Goal: Transaction & Acquisition: Purchase product/service

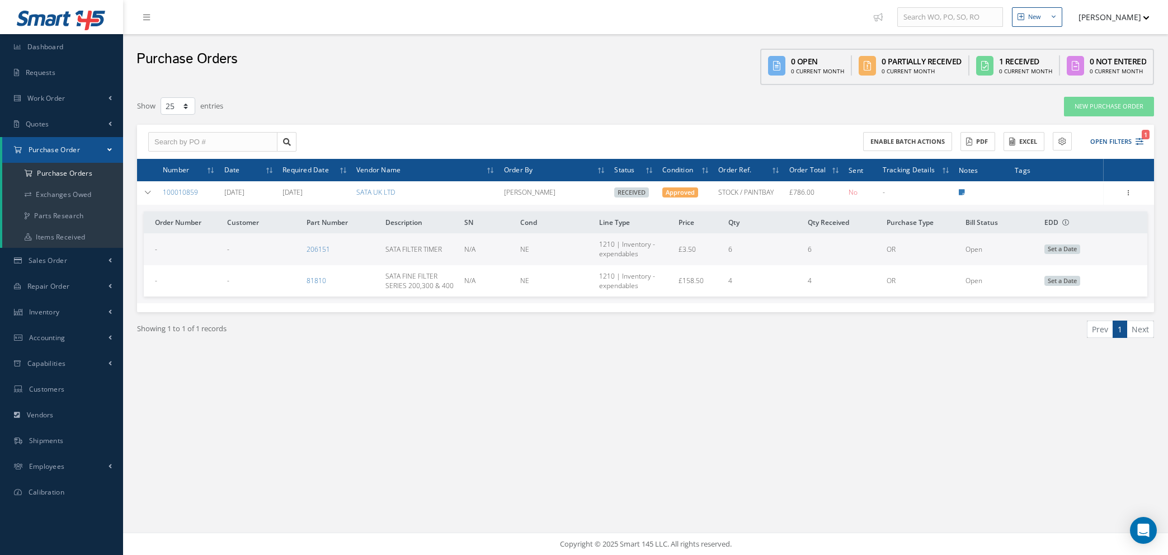
select select "25"
click at [147, 189] on icon at bounding box center [148, 192] width 8 height 7
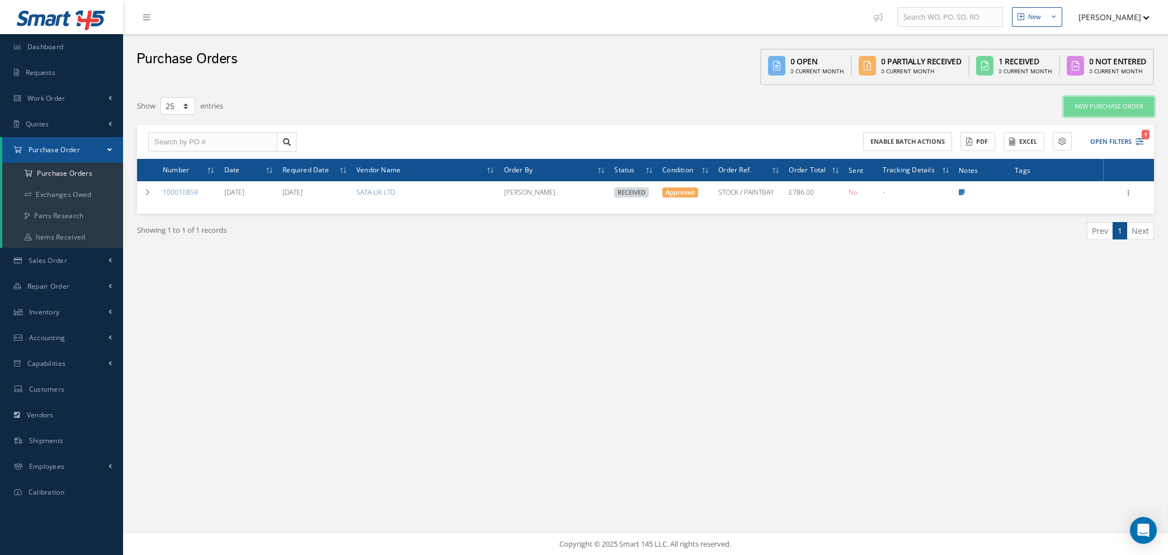
click at [1120, 107] on link "New Purchase Order" at bounding box center [1109, 107] width 90 height 20
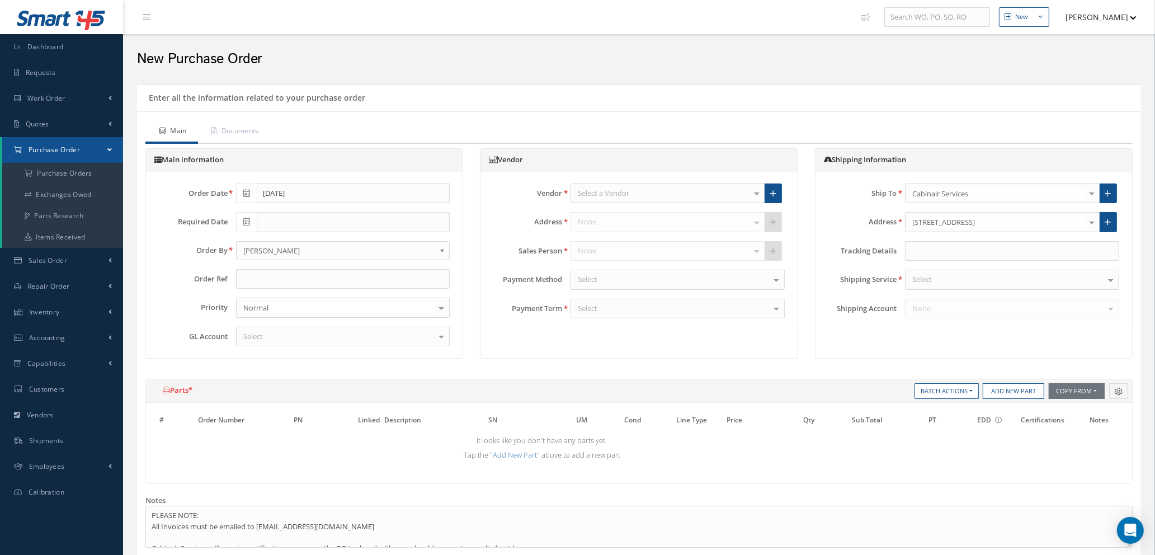
click at [656, 191] on div "Select a Vendor" at bounding box center [668, 194] width 195 height 20
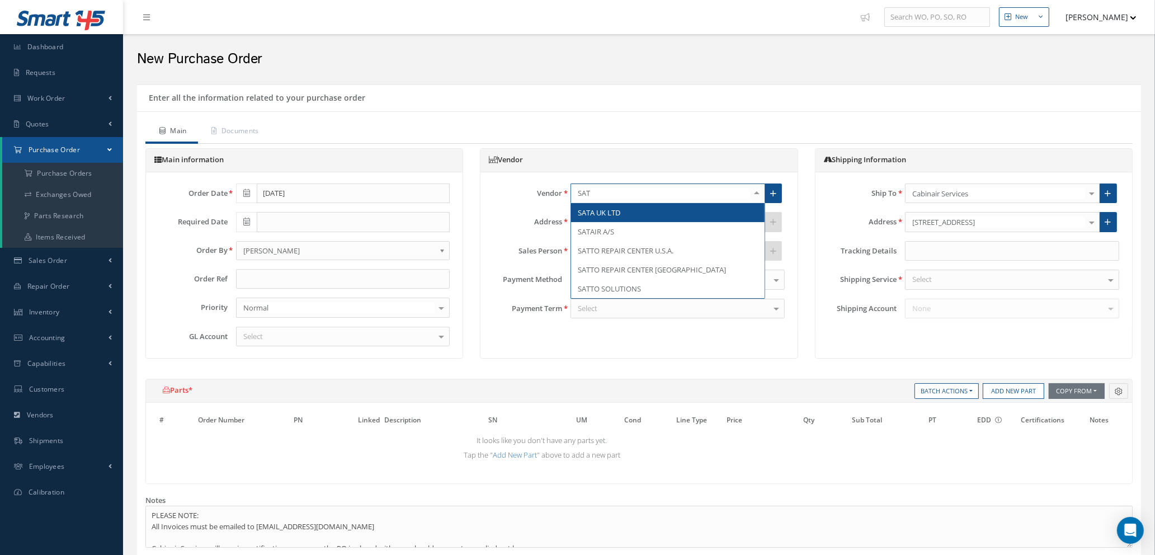
type input "SATA"
click at [636, 212] on span "SATA UK LTD" at bounding box center [668, 212] width 194 height 19
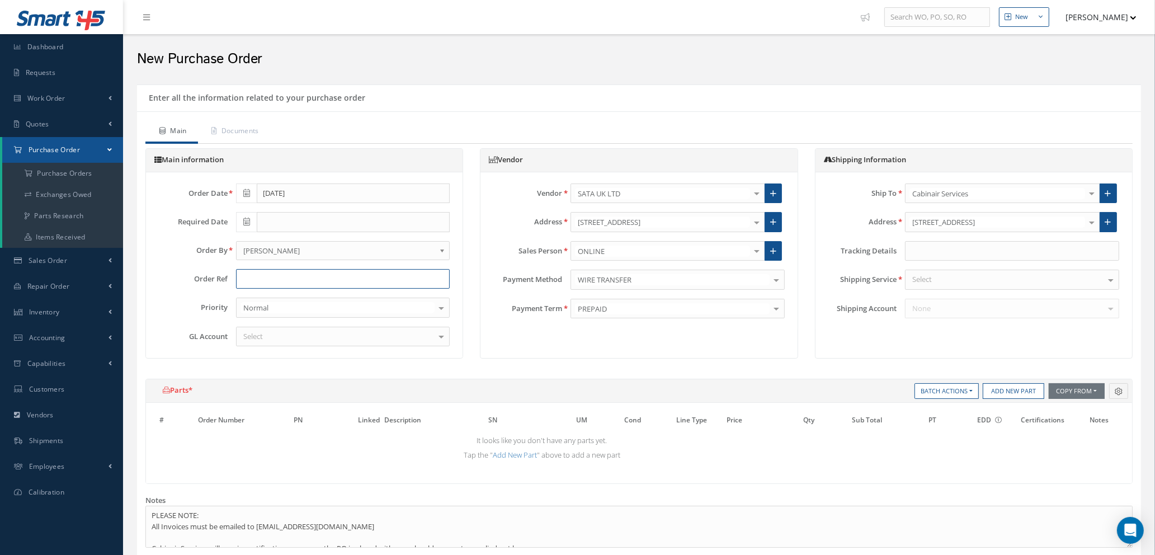
click at [289, 283] on input "text" at bounding box center [343, 279] width 214 height 20
click at [341, 272] on input "STOCK / WORKSHOP - CAB" at bounding box center [343, 279] width 214 height 20
type input "STOCK / PAINTBAY"
click at [359, 335] on div "Select" at bounding box center [343, 337] width 214 height 20
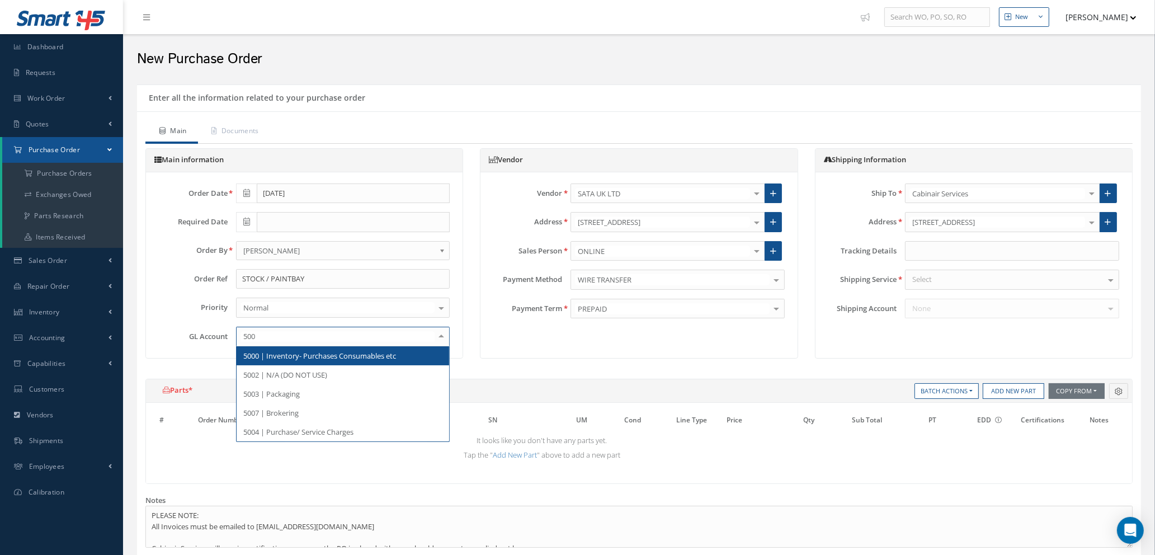
type input "5000"
click at [362, 359] on span "5000 | Inventory- Purchases Consumables etc" at bounding box center [319, 356] width 153 height 10
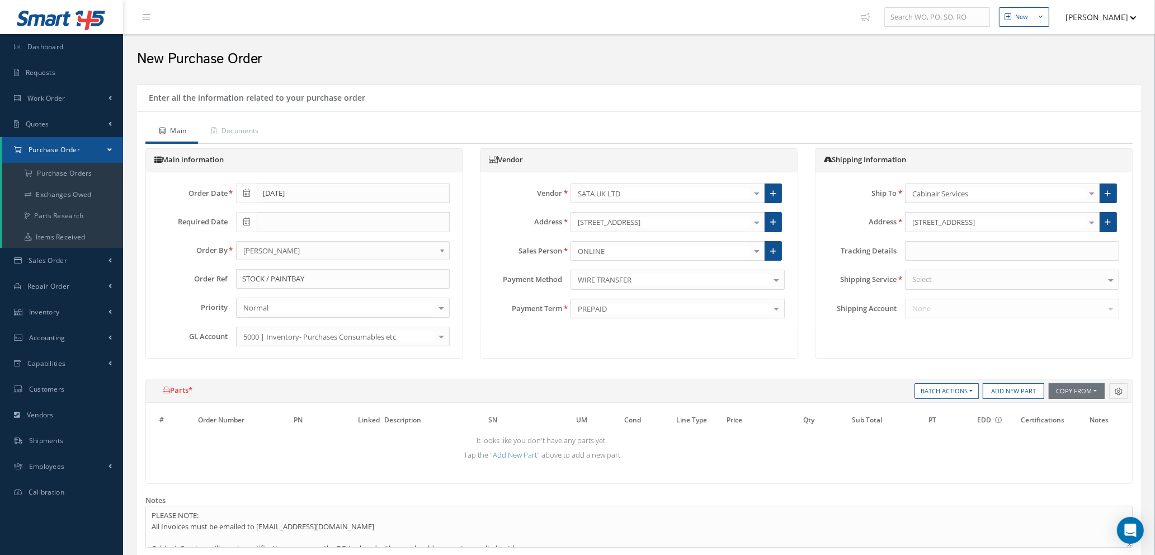
click at [945, 280] on div "Select" at bounding box center [1012, 280] width 214 height 20
type input "YOUR"
click at [943, 292] on span "YOUR ROUTING" at bounding box center [1012, 299] width 213 height 19
click at [1002, 391] on button "Add New Part" at bounding box center [1014, 391] width 62 height 16
select select "1"
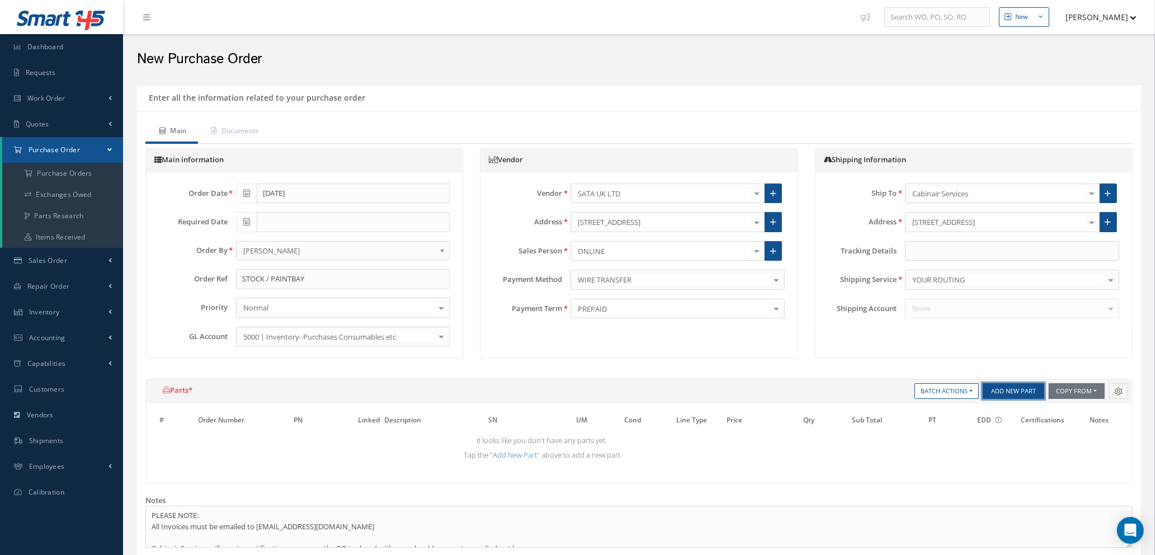
select select "5"
select select "7"
select select "1"
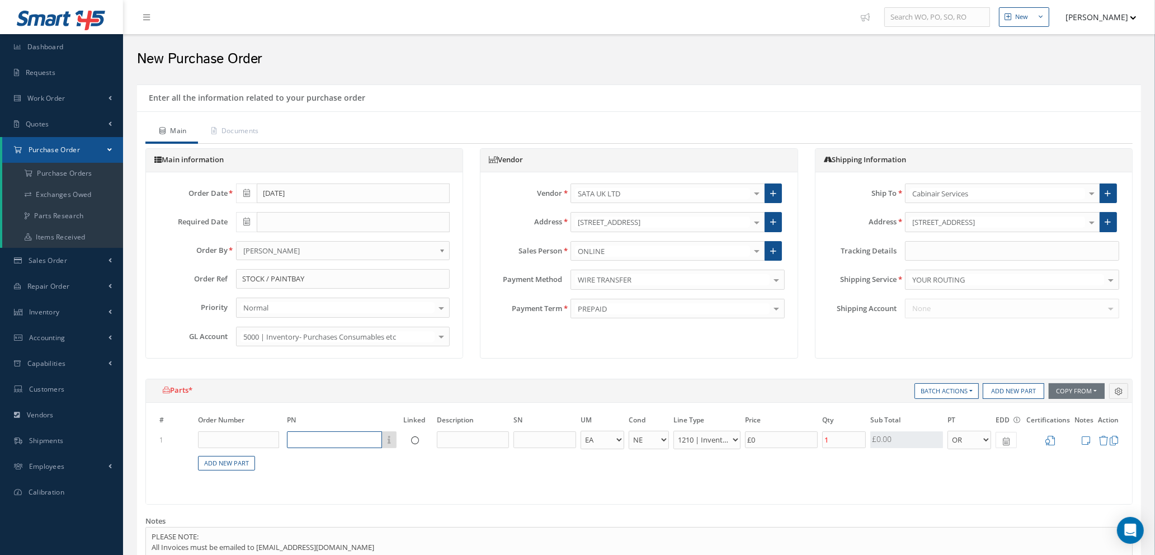
click at [344, 444] on input "text" at bounding box center [334, 439] width 95 height 17
click at [311, 439] on input "text" at bounding box center [334, 439] width 95 height 17
type input "13904"
click at [472, 438] on input "text" at bounding box center [473, 439] width 72 height 17
type input "s"
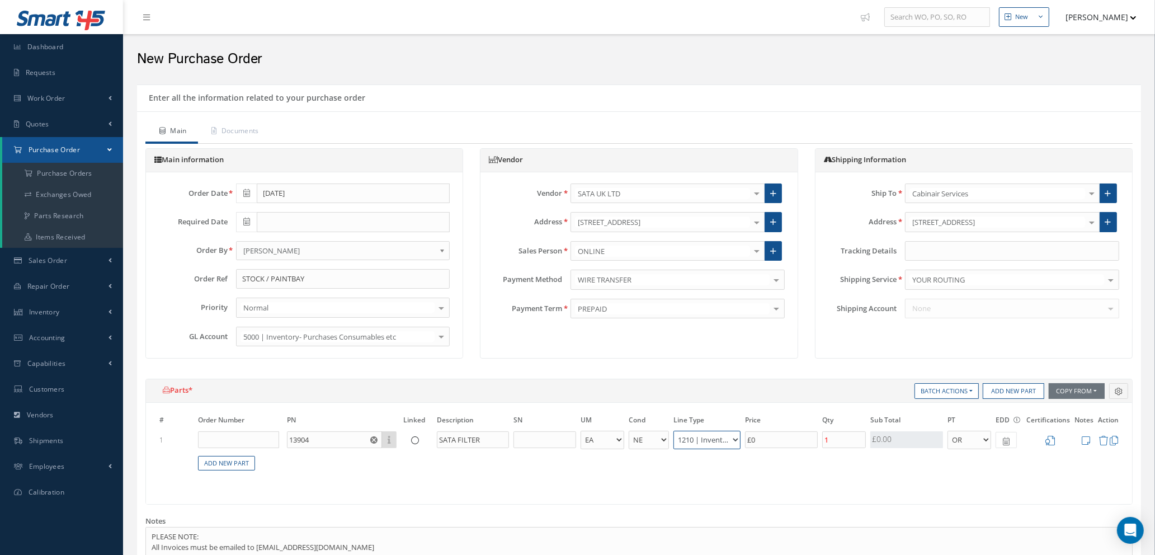
type input "SATA FILTER"
click at [734, 443] on select "1200 | Inventory - rotables 1210 | Inventory - expendables 1220 | Inventory - c…" at bounding box center [707, 440] width 67 height 18
select select "114"
click at [674, 431] on select "1200 | Inventory - rotables 1210 | Inventory - expendables 1220 | Inventory - c…" at bounding box center [707, 440] width 67 height 18
drag, startPoint x: 780, startPoint y: 439, endPoint x: 683, endPoint y: 432, distance: 97.6
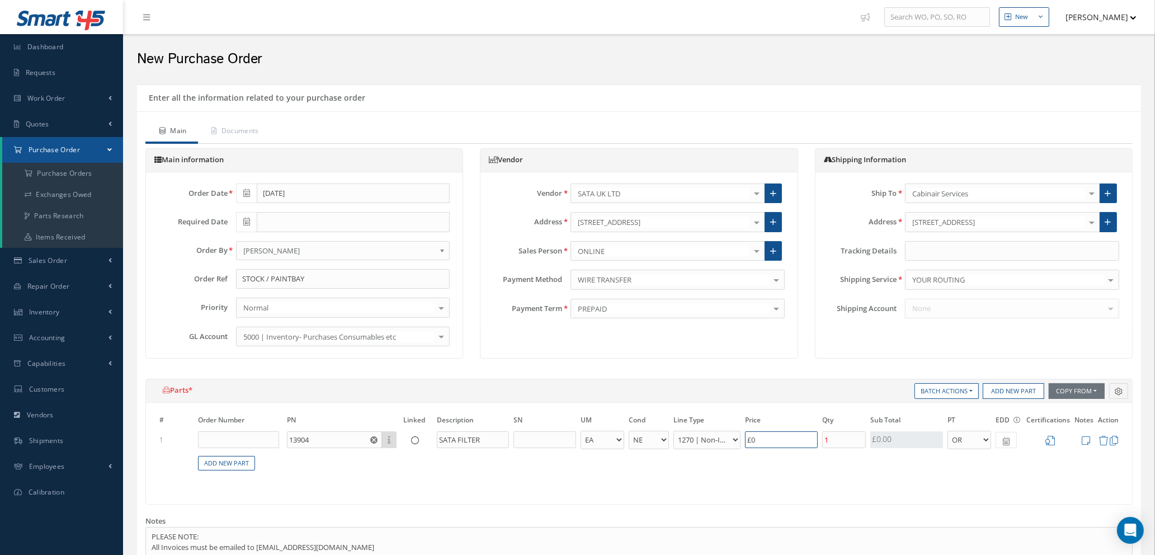
click at [689, 433] on tr "1 13904 Part Number Description SATA FILTER - BAG BX CA RL EA FT HR IN KG LM LY…" at bounding box center [639, 440] width 964 height 21
type input "£1"
type input "£5"
type input "£10"
type input "£50."
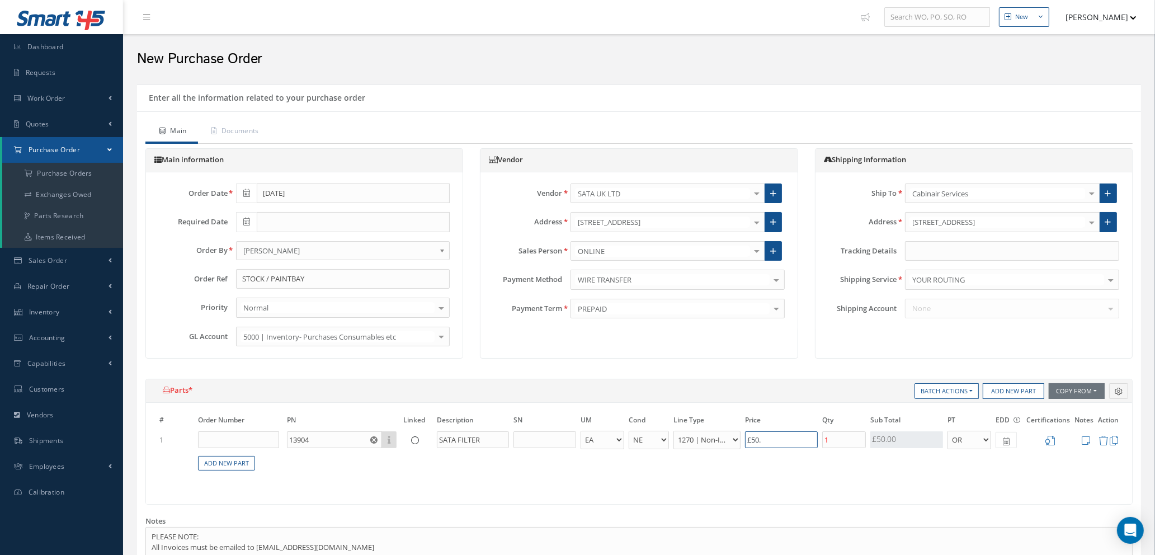
type input "£10.08"
type input "£50.40"
click at [843, 444] on input "1" at bounding box center [845, 439] width 44 height 17
type input "£0"
type input "£20.16"
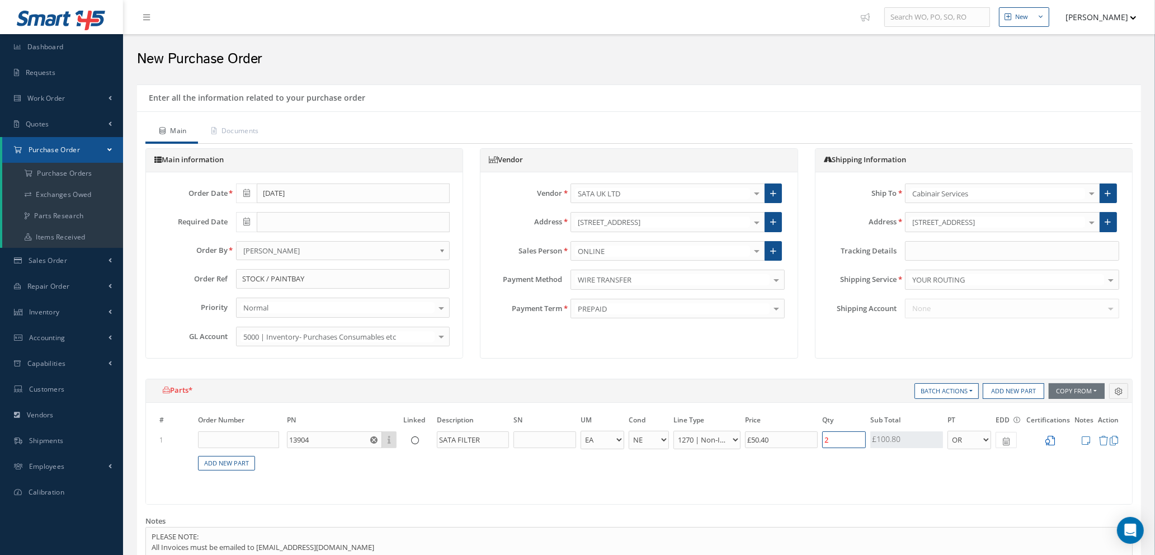
type input "2"
click at [1052, 441] on icon at bounding box center [1051, 441] width 10 height 10
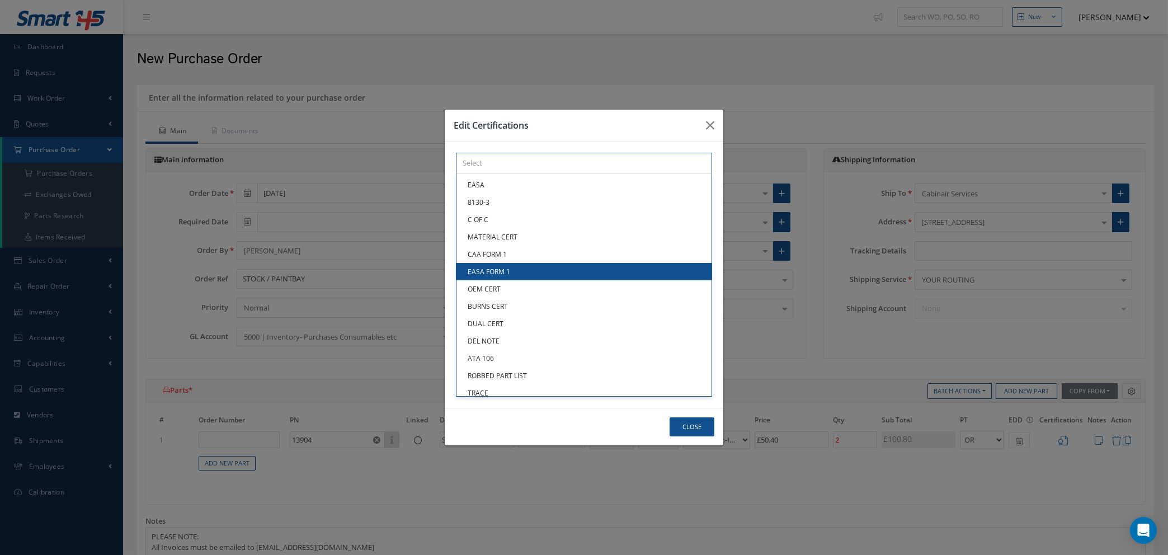
click at [471, 173] on div "× Loading... EASA 8130-3 C OF C MATERIAL CERT CAA FORM 1 EASA FORM 1 OEM CERT B…" at bounding box center [584, 163] width 256 height 21
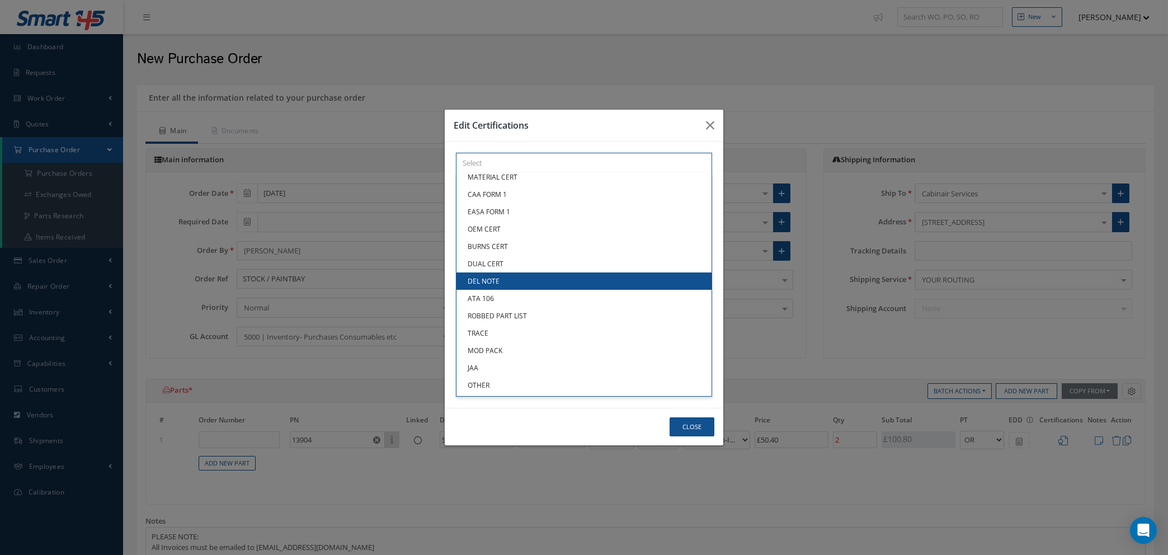
click at [497, 285] on link "DEL NOTE" at bounding box center [584, 280] width 255 height 17
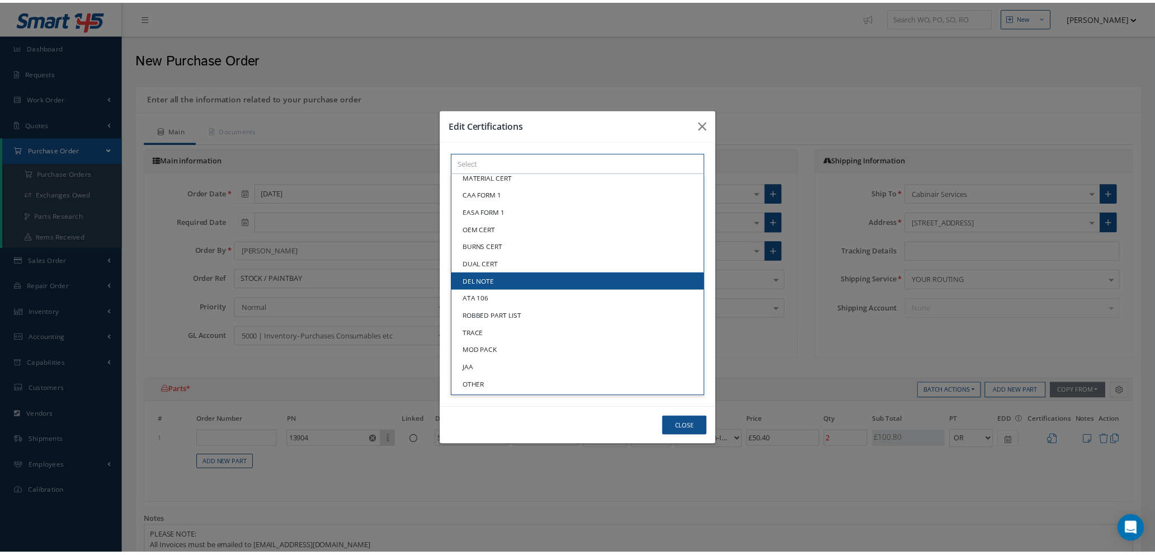
scroll to position [59, 0]
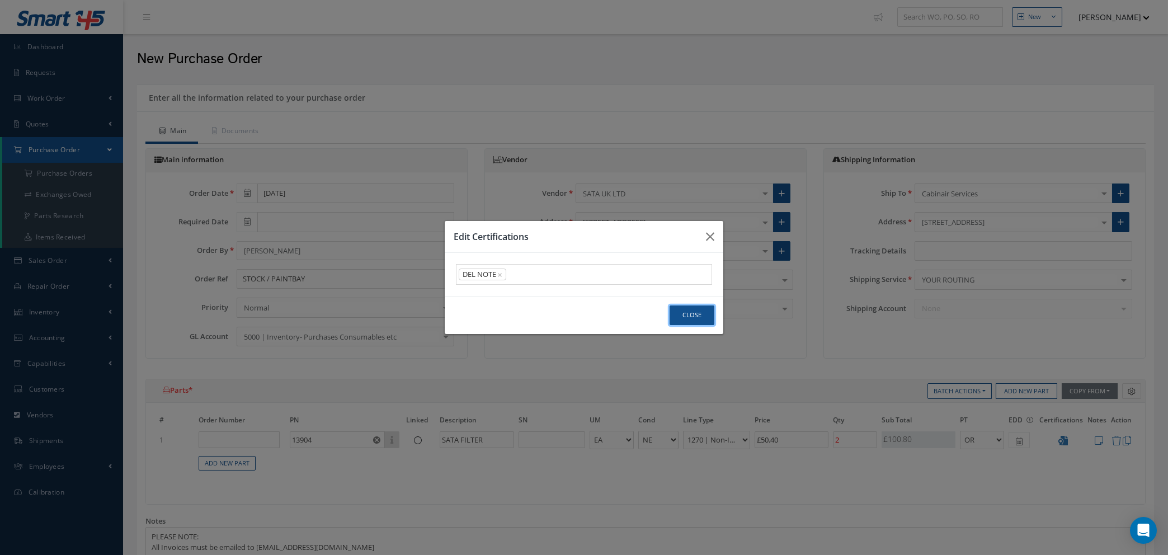
click at [697, 317] on button "Close" at bounding box center [692, 316] width 45 height 20
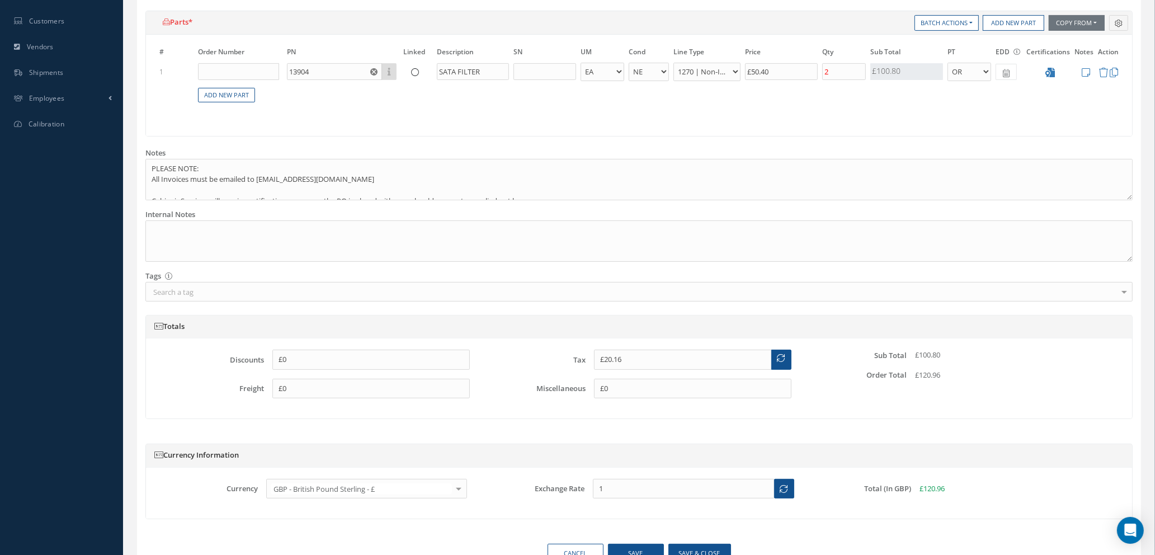
scroll to position [430, 0]
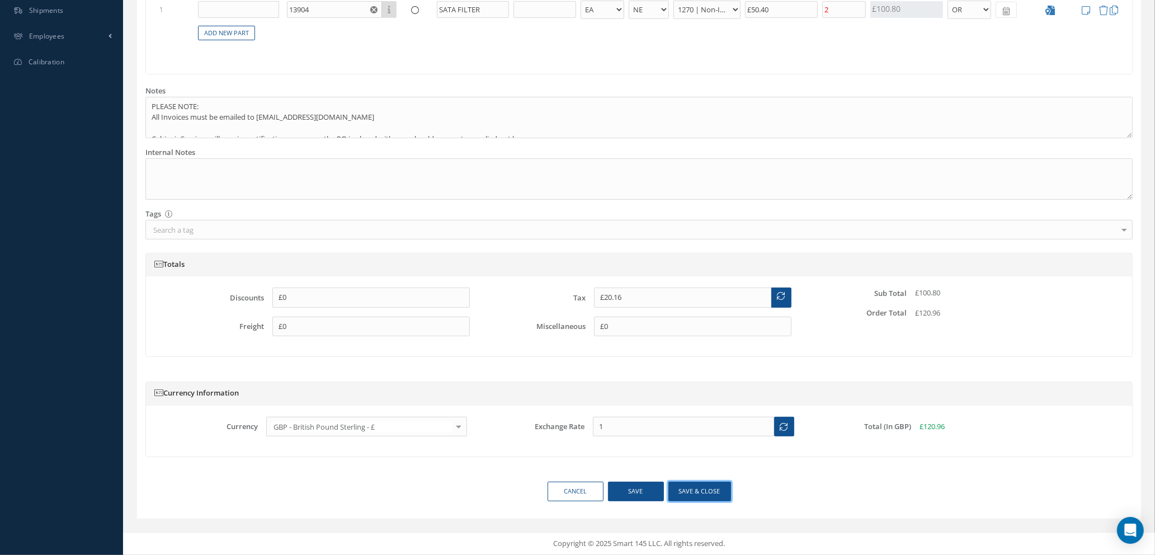
click at [694, 493] on button "Save & close" at bounding box center [700, 492] width 63 height 20
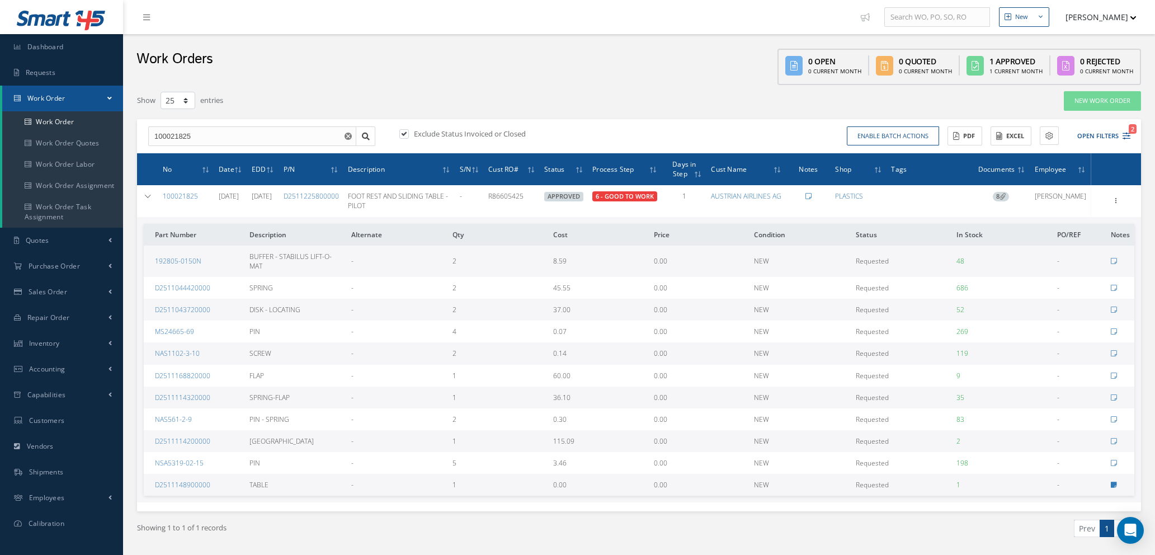
select select "25"
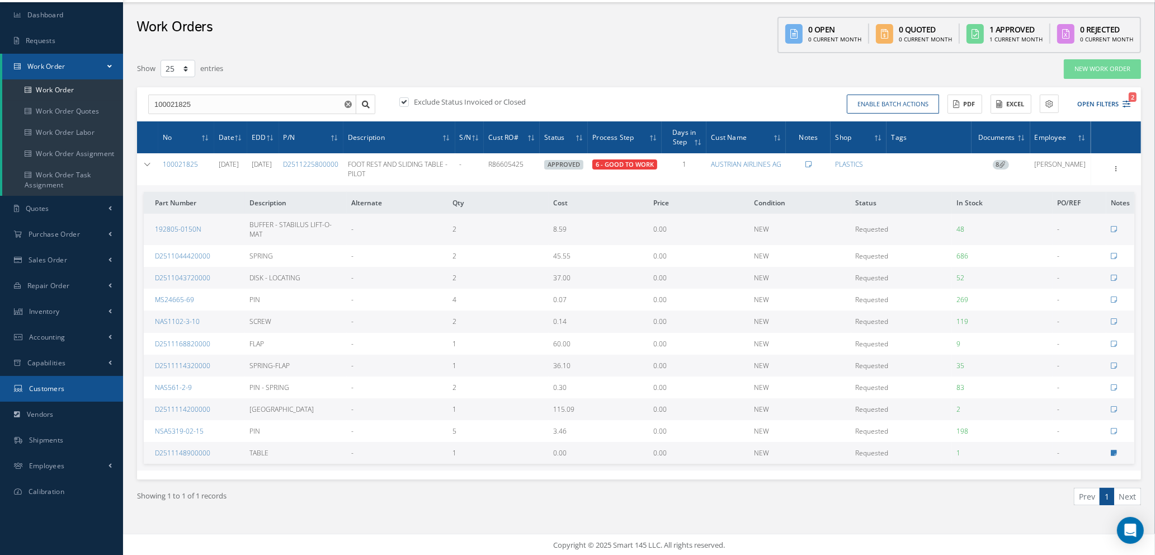
click at [54, 389] on span "Customers" at bounding box center [47, 389] width 36 height 10
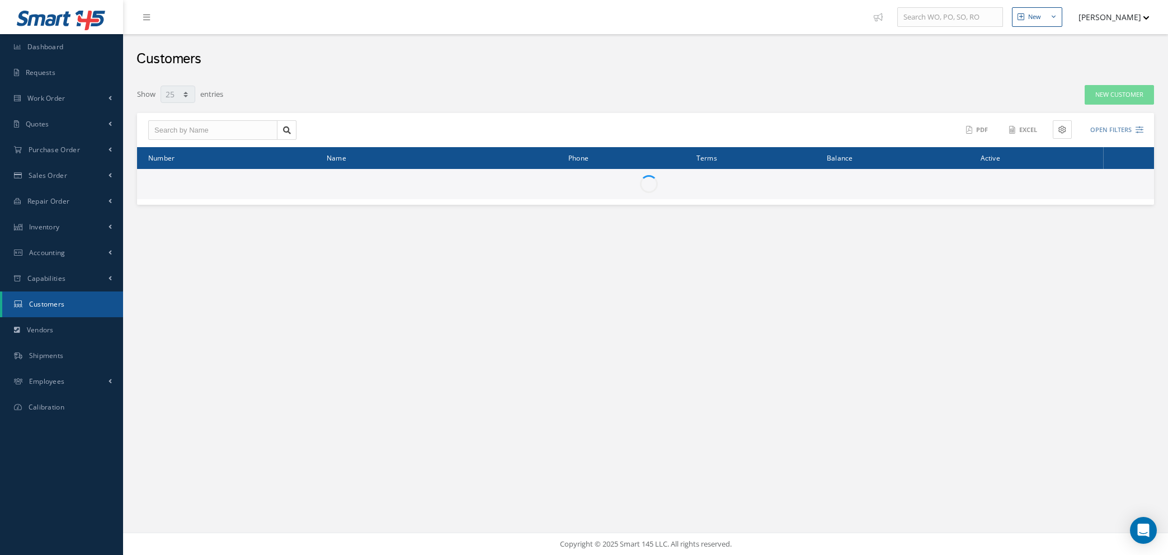
select select "25"
click at [234, 122] on input "text" at bounding box center [212, 130] width 129 height 20
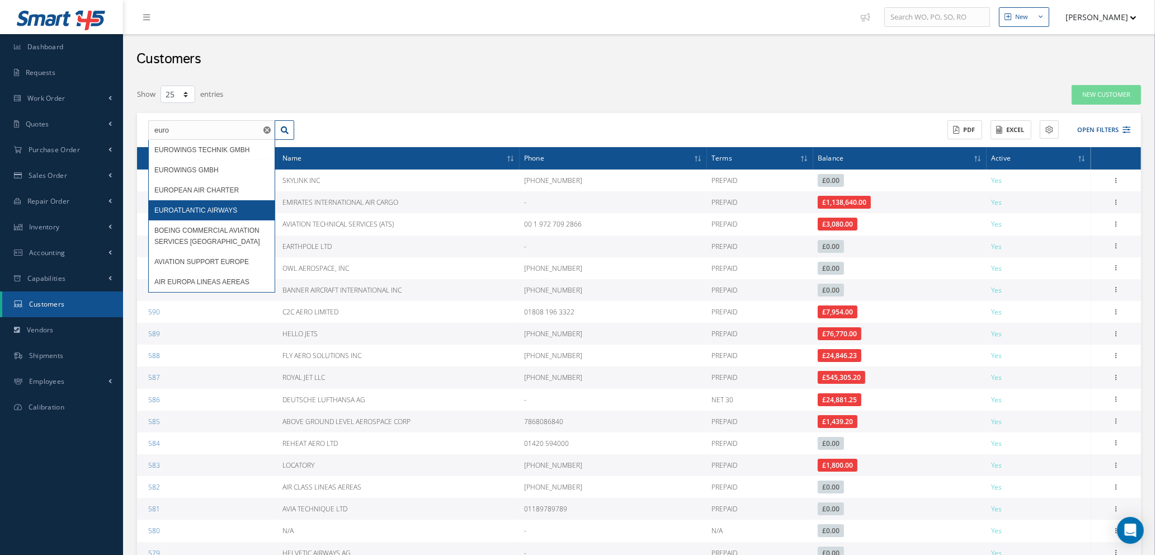
click at [160, 212] on span "EUROATLANTIC AIRWAYS" at bounding box center [195, 210] width 83 height 8
type input "EUROATLANTIC AIRWAYS"
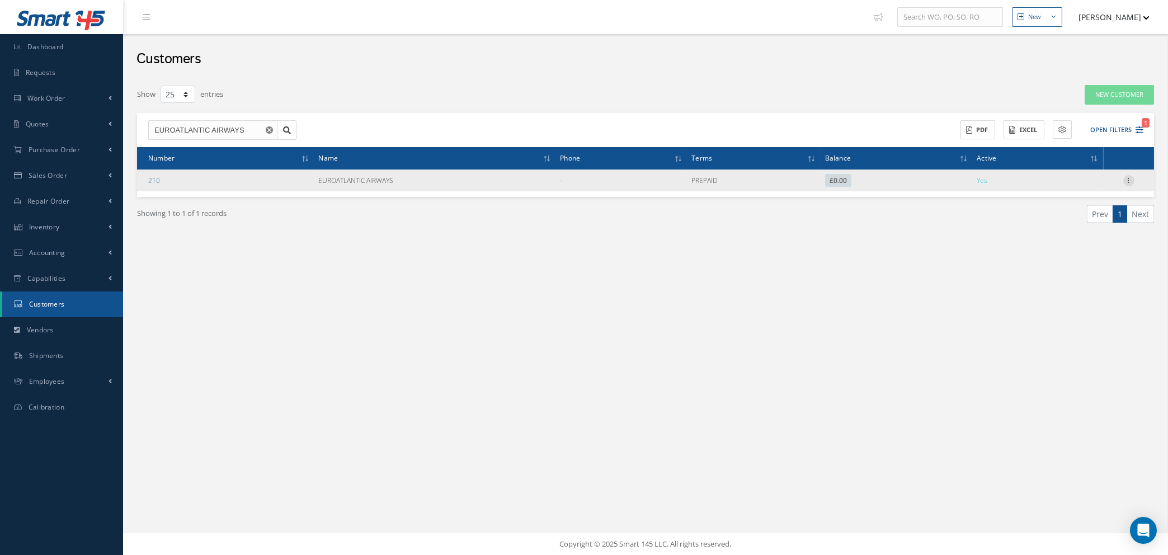
click at [1130, 178] on icon at bounding box center [1129, 179] width 11 height 9
click at [1090, 217] on link "Addresses" at bounding box center [1077, 216] width 88 height 15
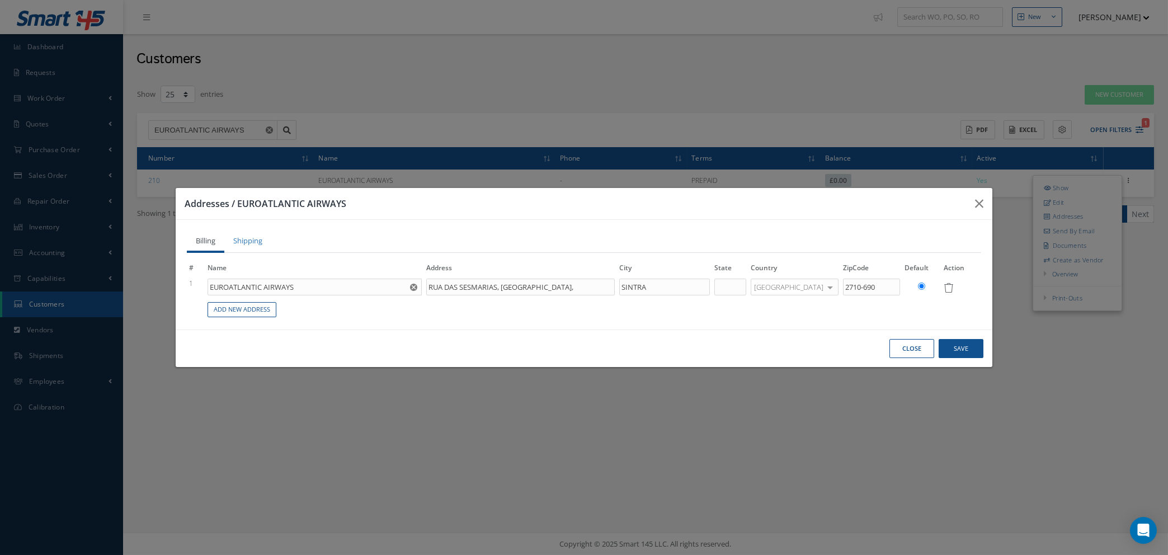
click at [911, 347] on button "Close" at bounding box center [912, 349] width 45 height 20
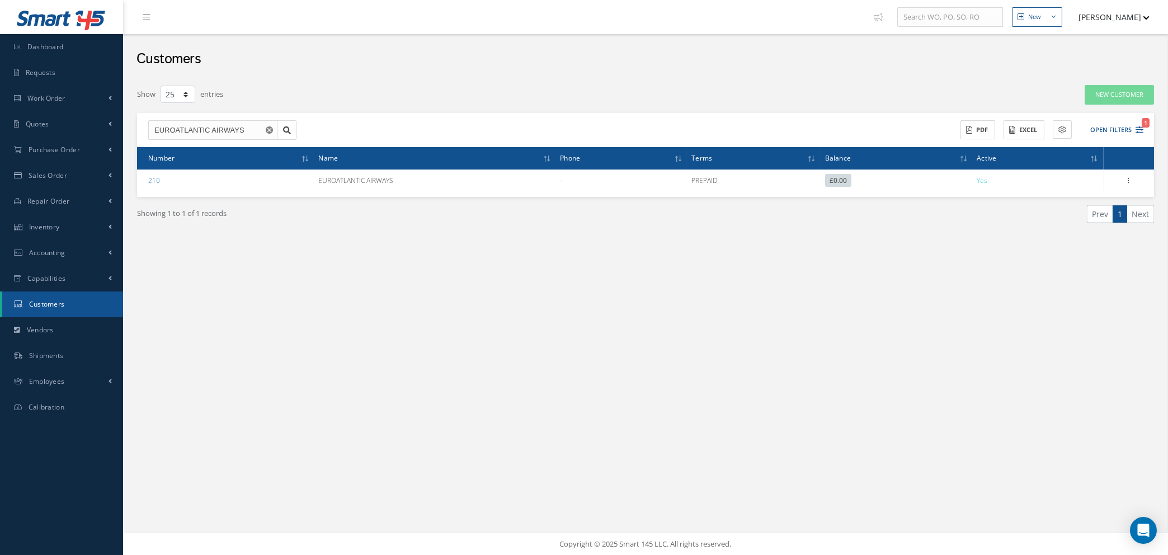
click at [270, 129] on use "Reset" at bounding box center [269, 129] width 7 height 7
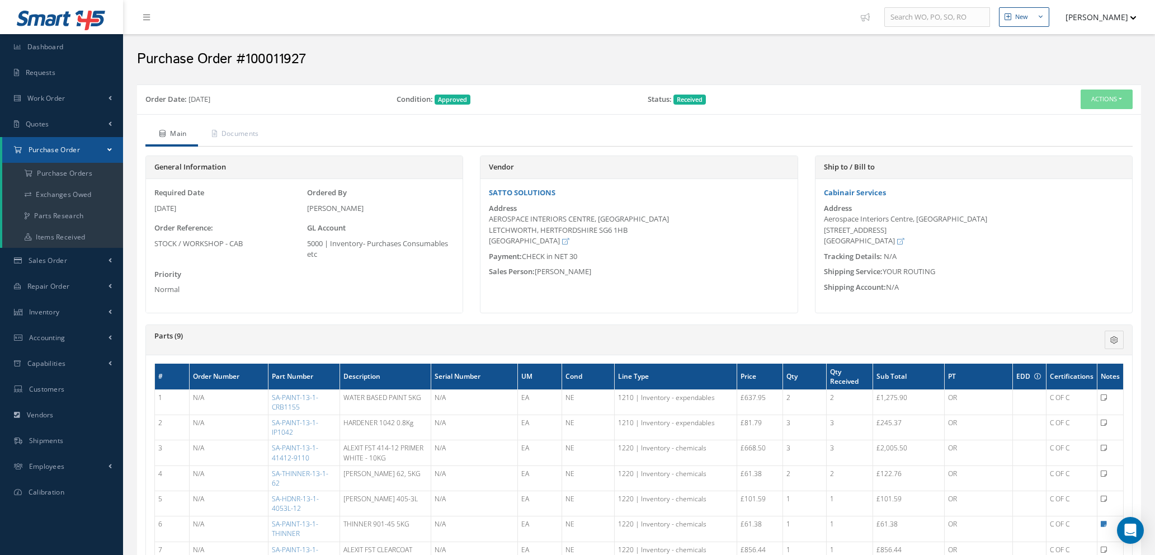
scroll to position [192, 0]
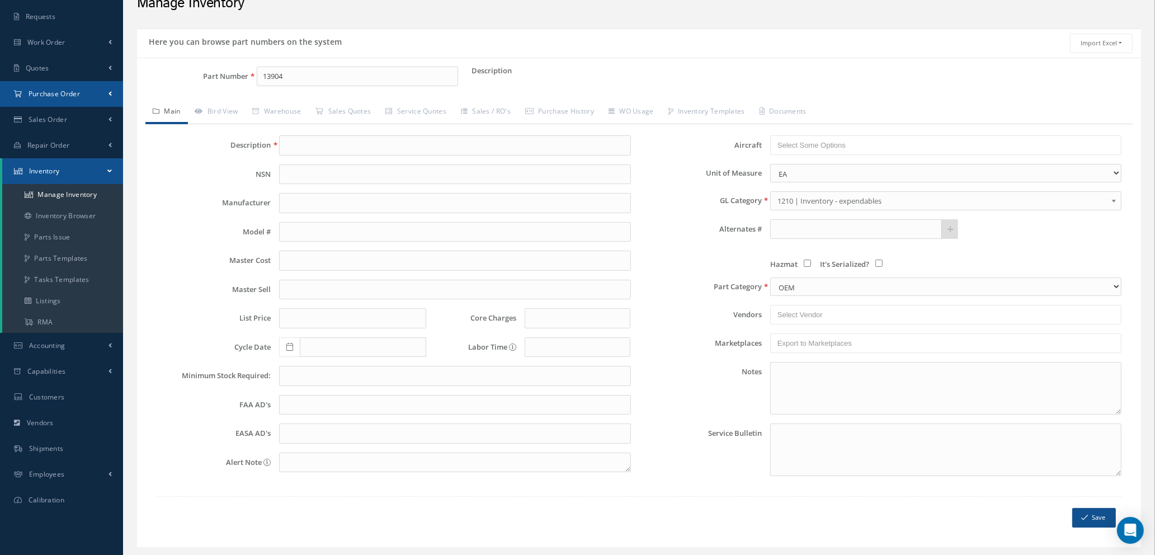
scroll to position [84, 0]
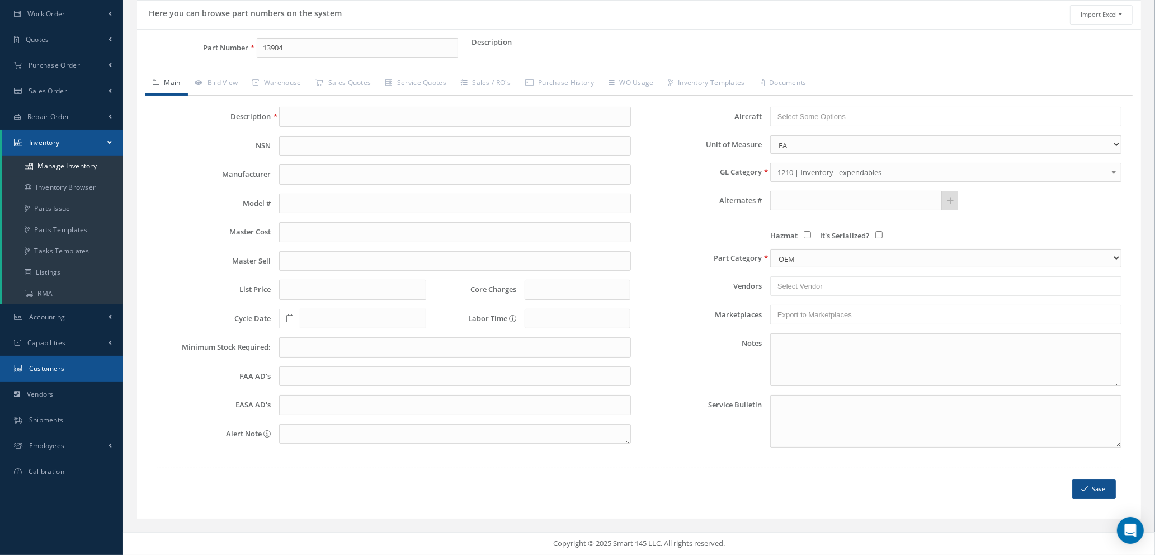
click at [52, 369] on span "Customers" at bounding box center [47, 369] width 36 height 10
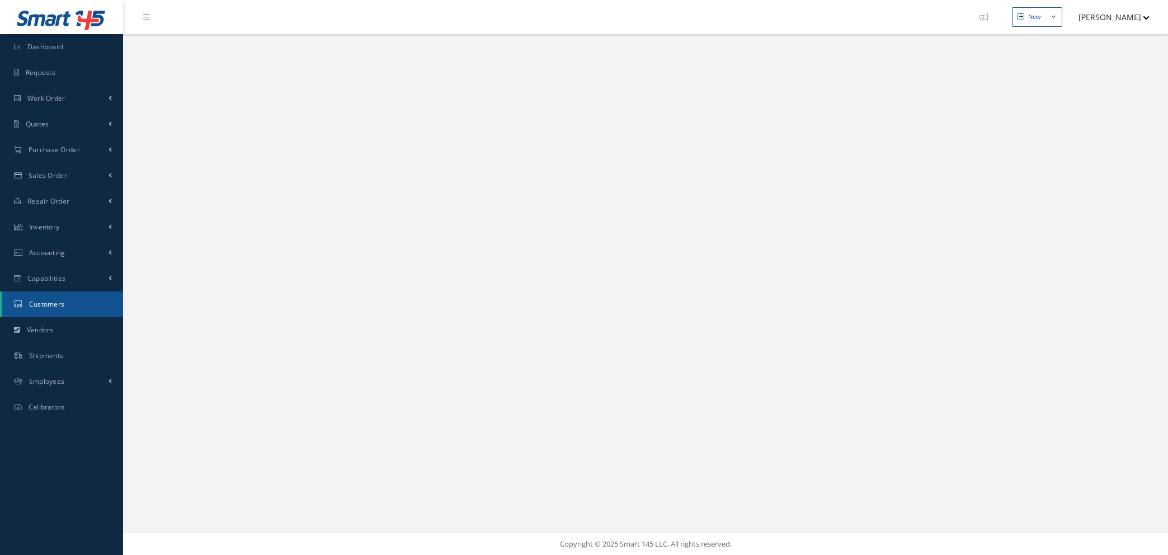
select select "25"
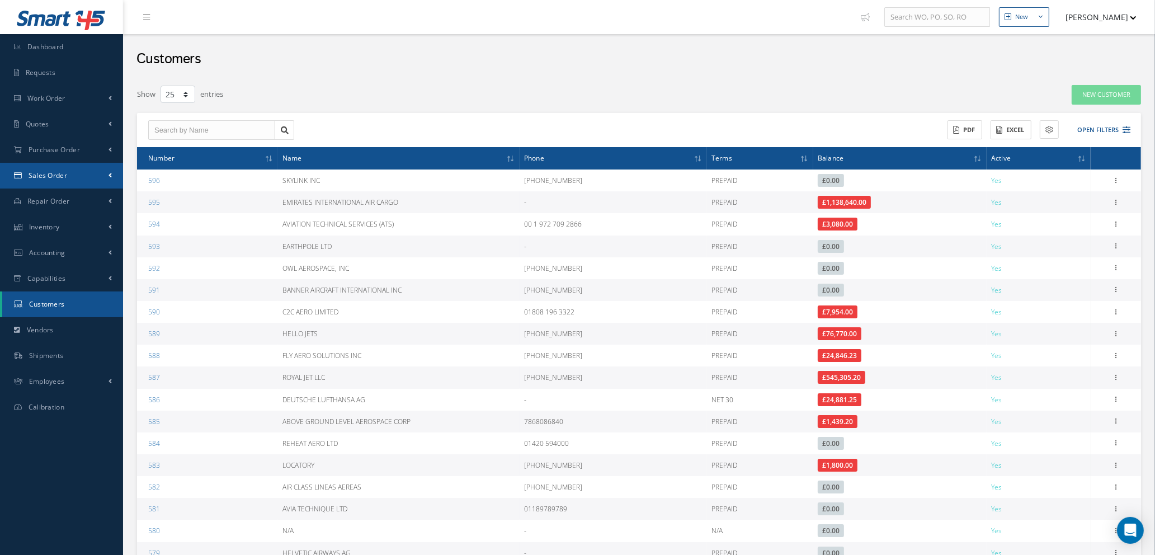
click at [57, 179] on span "Sales Order" at bounding box center [48, 176] width 39 height 10
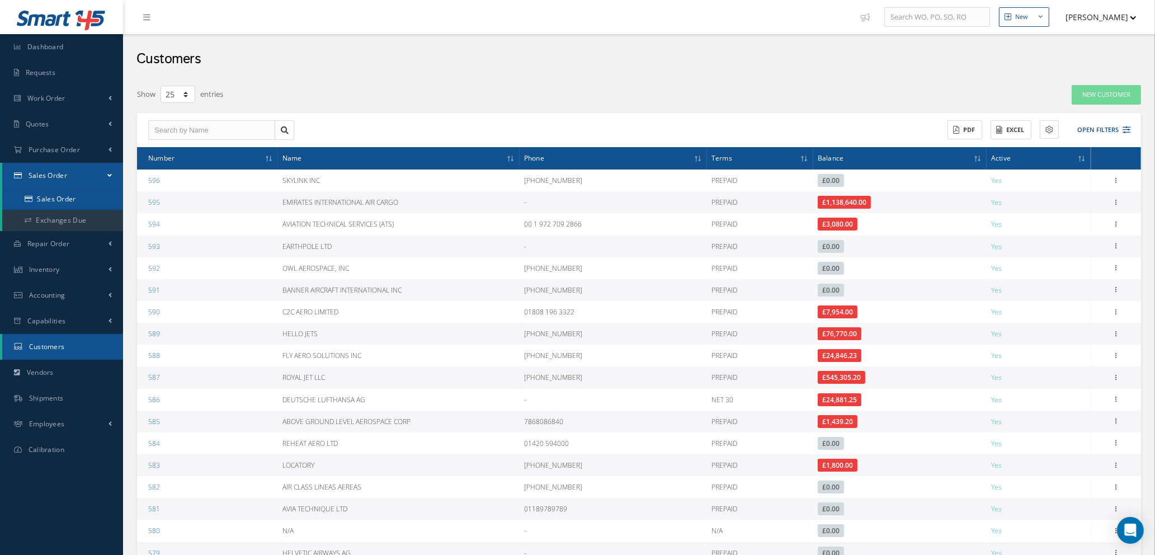
click at [60, 197] on link "Sales Order" at bounding box center [62, 199] width 121 height 21
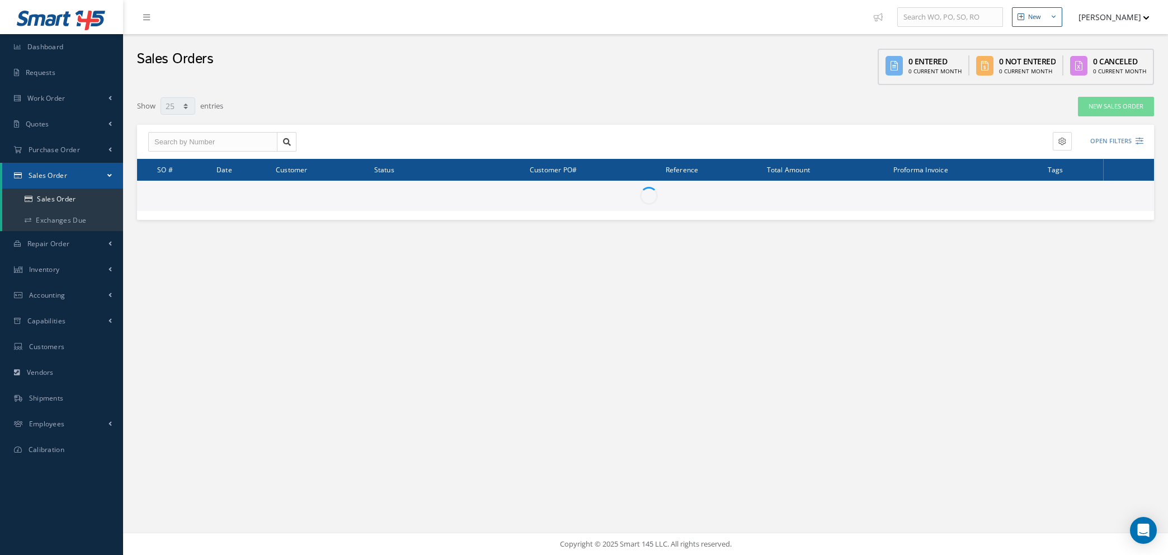
select select "25"
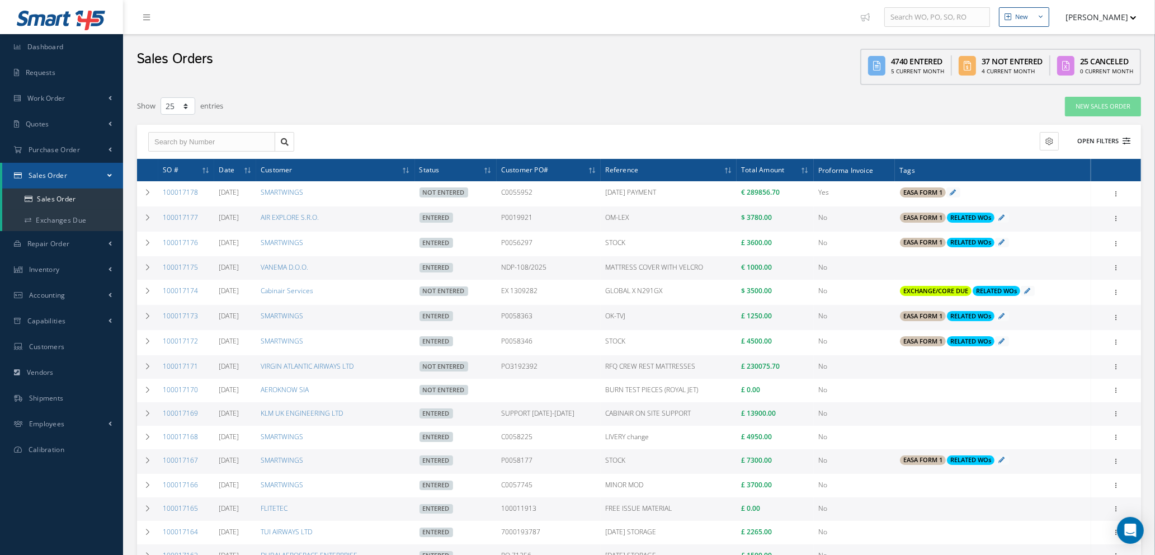
click at [1125, 138] on icon at bounding box center [1127, 141] width 8 height 8
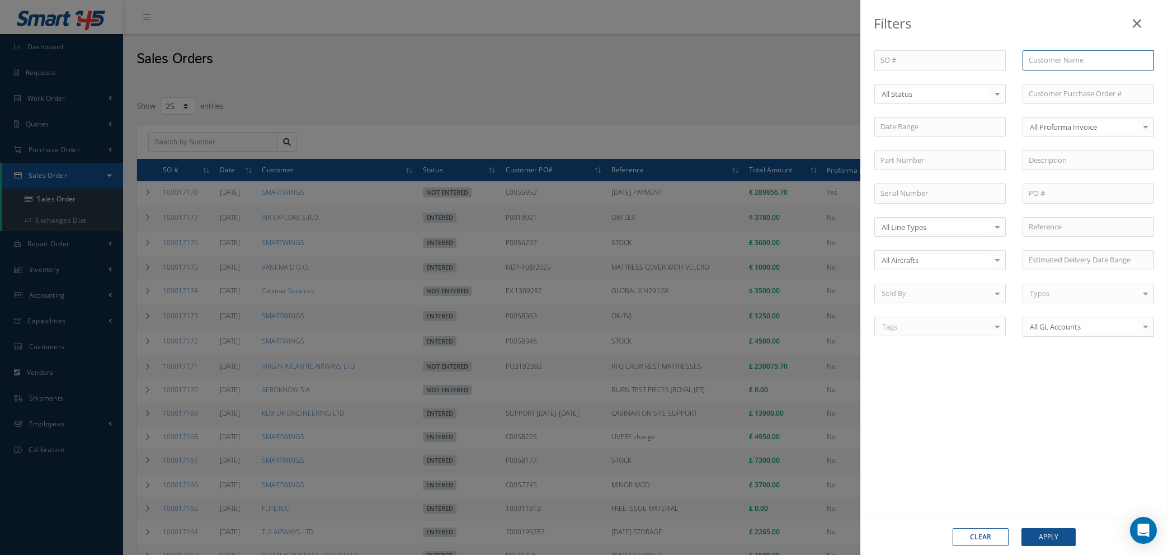
click at [1086, 62] on input "text" at bounding box center [1088, 60] width 131 height 20
type input "euro"
click at [972, 535] on button "Clear" at bounding box center [981, 537] width 56 height 18
click at [1135, 24] on icon at bounding box center [1137, 23] width 8 height 13
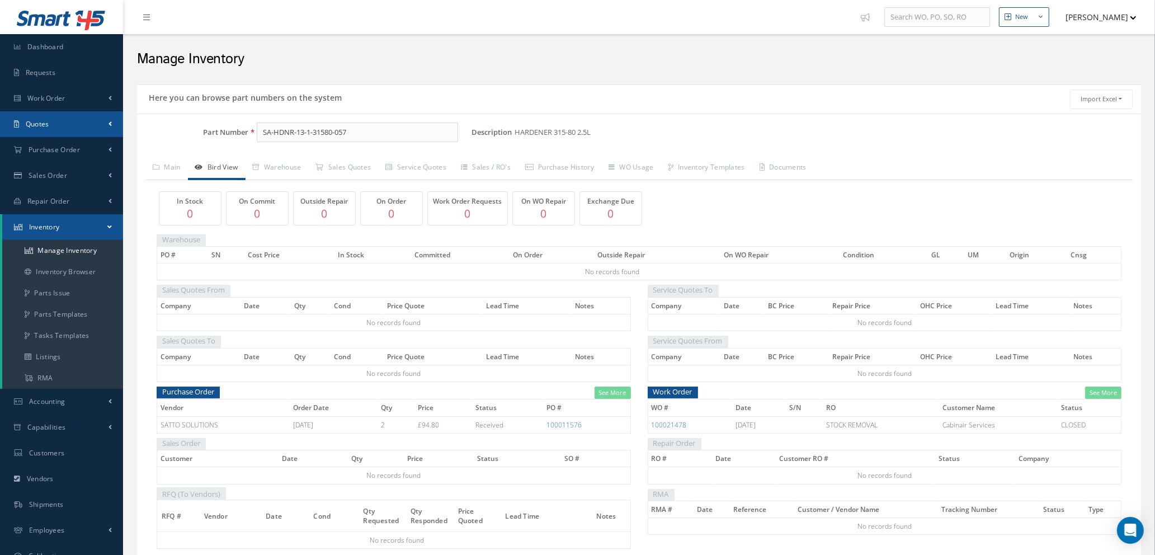
click at [65, 120] on link "Quotes" at bounding box center [61, 124] width 123 height 26
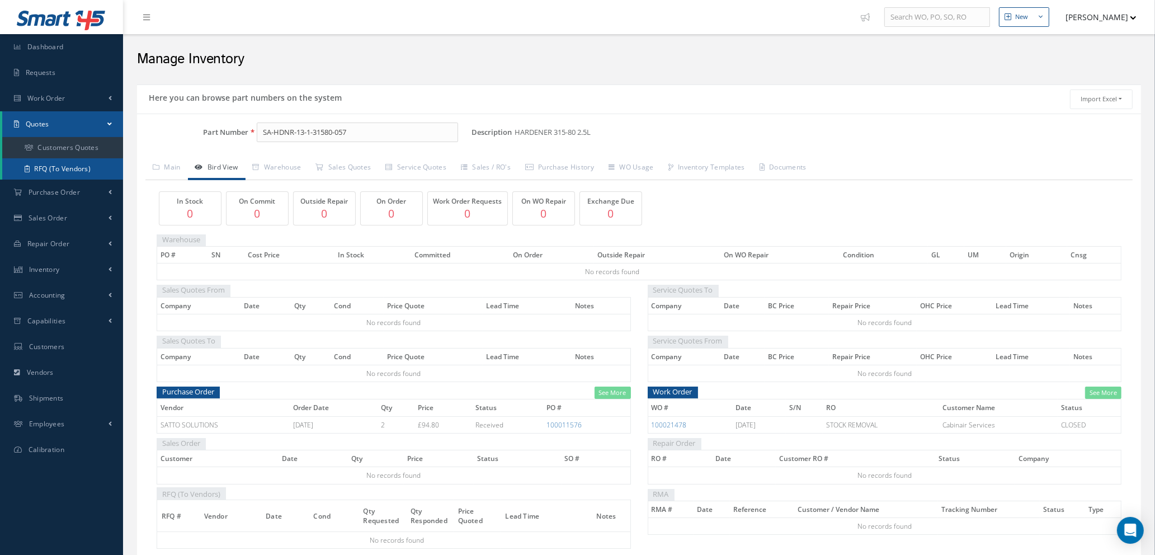
click at [65, 167] on link "RFQ (To Vendors)" at bounding box center [62, 168] width 121 height 21
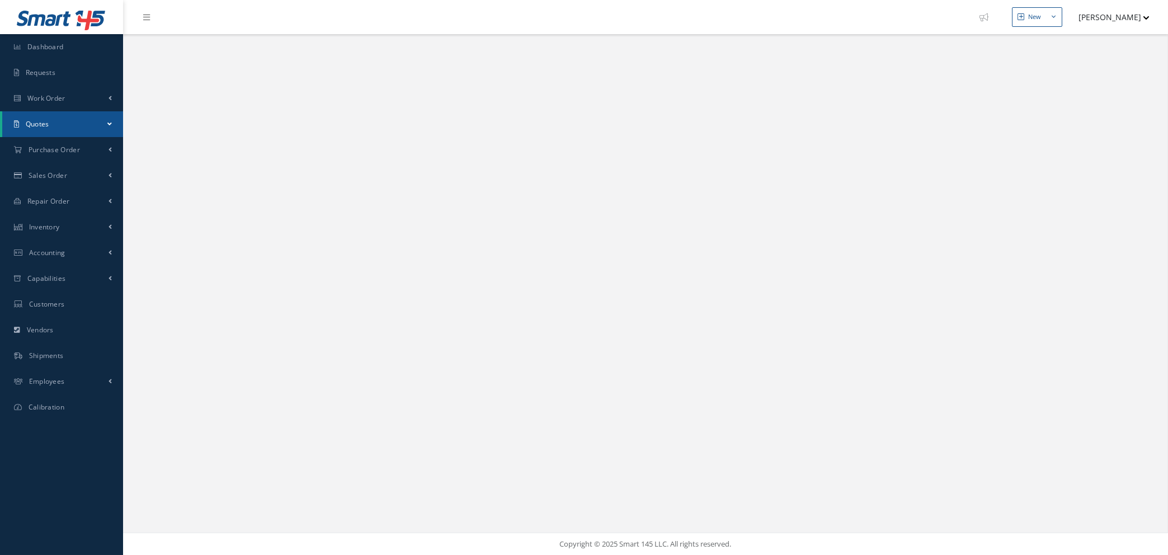
select select "25"
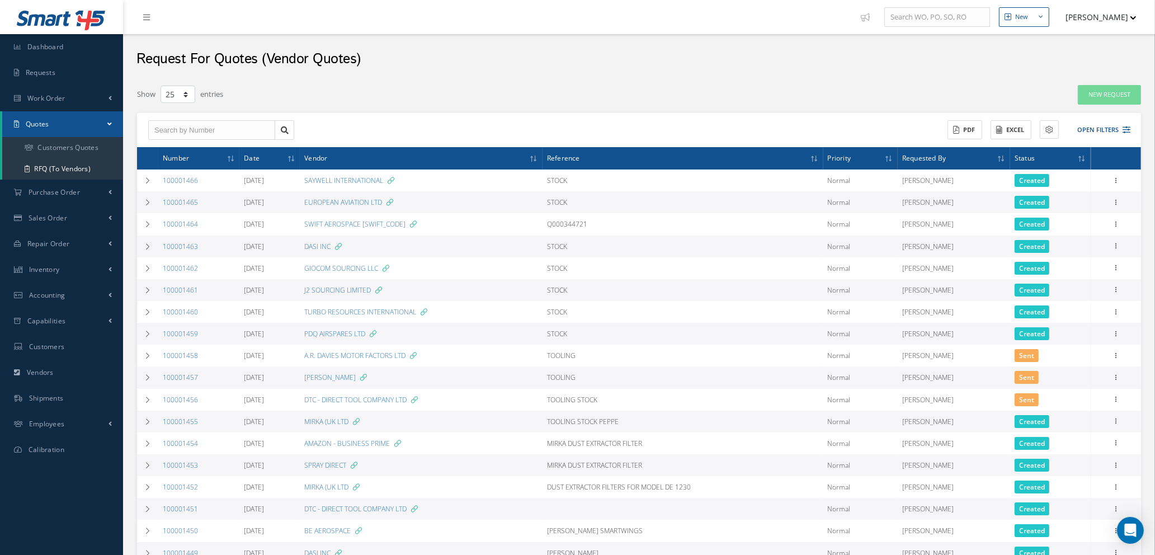
click at [1115, 83] on div "Filters Number Vendor Name Reference All Priorities All Priorities Normal AOG C…" at bounding box center [639, 441] width 1016 height 724
click at [1115, 95] on link "New Request" at bounding box center [1109, 95] width 63 height 20
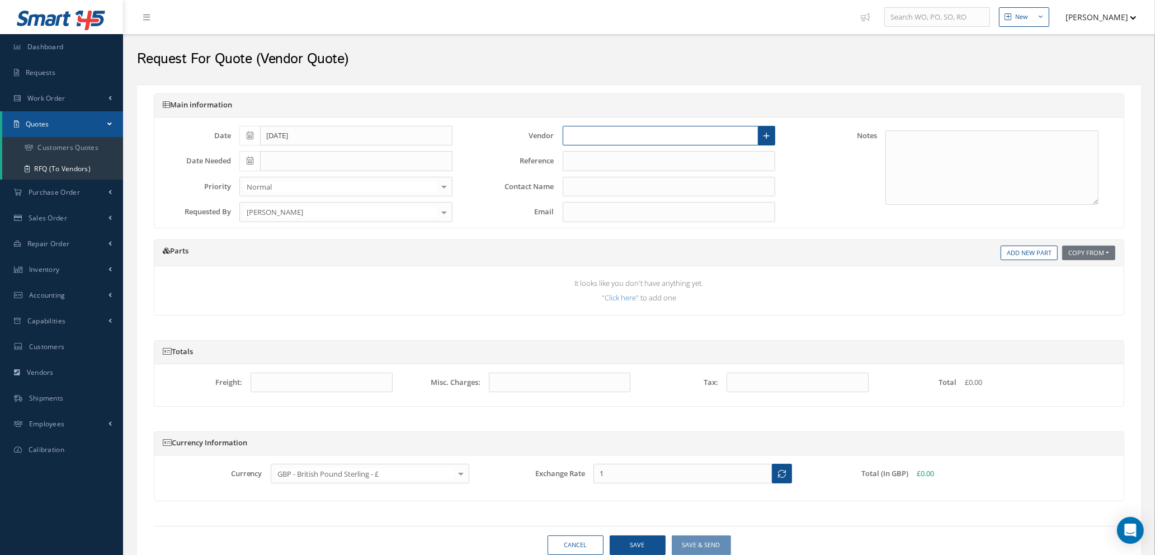
click at [614, 138] on input "text" at bounding box center [661, 136] width 196 height 20
click at [635, 175] on span "STS COMPONENT SOLUTIONS" at bounding box center [619, 175] width 101 height 11
type input "STS COMPONENT SOLUTIONS"
type input "SALES TEAM"
type input "[EMAIL_ADDRESS][DOMAIN_NAME]"
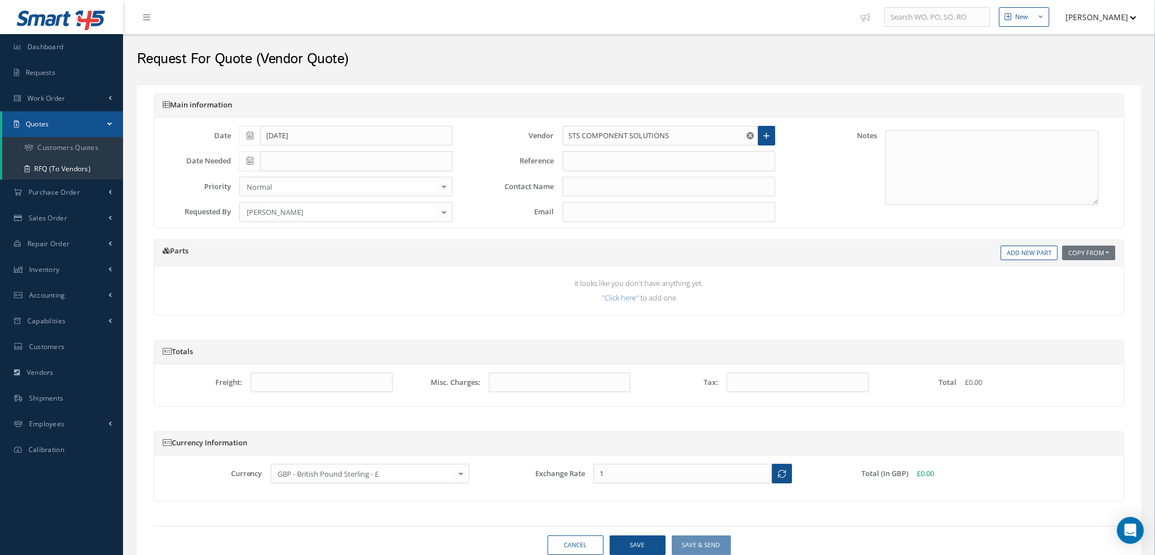
type input "1.3473"
click at [593, 158] on input "text" at bounding box center [669, 161] width 213 height 20
click at [1020, 250] on link "Add New Part" at bounding box center [1029, 253] width 57 height 15
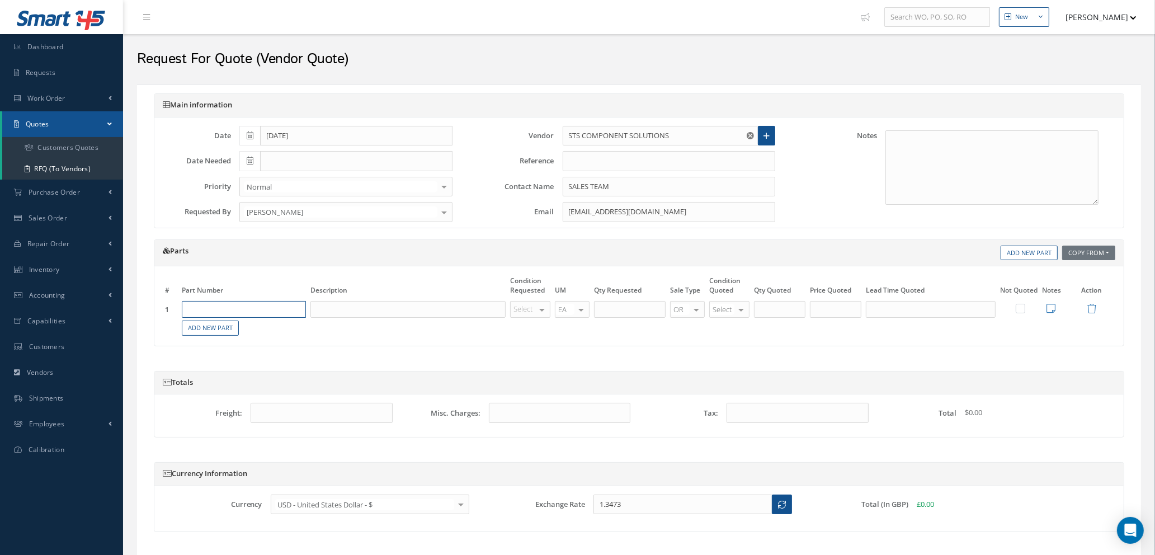
click at [272, 317] on input "text" at bounding box center [244, 309] width 124 height 17
type input "GLS25-005-0000"
click at [257, 351] on div "FAUCET" at bounding box center [270, 351] width 60 height 19
type input "FAUCET"
click at [537, 309] on div "OH SV RP AR NE FN NS RE FP BER N/A INSP BC AI MD RF SCR TS USE TL SP NU AS US P…" at bounding box center [530, 309] width 40 height 17
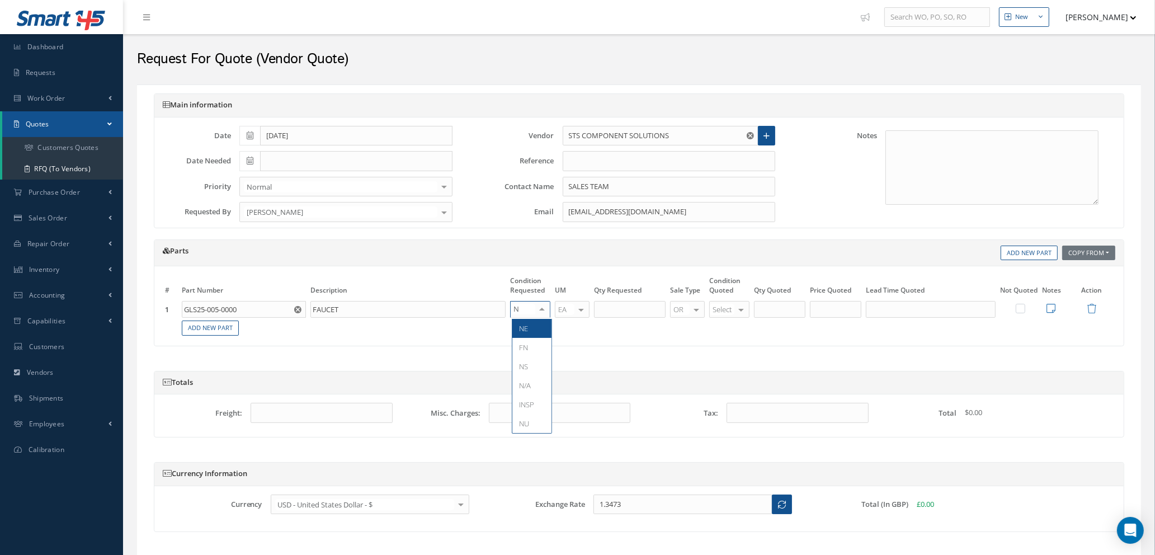
type input "NE"
click at [532, 335] on span "NE" at bounding box center [532, 328] width 39 height 19
click at [603, 306] on input "text" at bounding box center [630, 309] width 72 height 17
type input "1"
type input "NE"
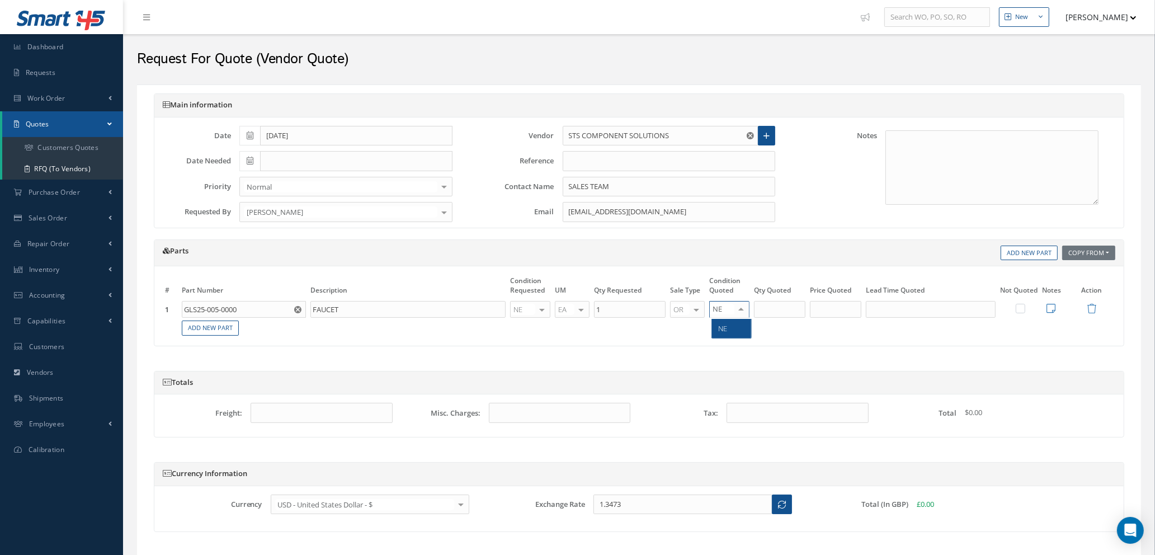
click at [728, 337] on span "NE" at bounding box center [731, 328] width 39 height 19
type input "1"
click at [773, 313] on input "1" at bounding box center [779, 309] width 51 height 17
click at [843, 312] on input "text" at bounding box center [835, 309] width 51 height 17
type input "$2,900.40"
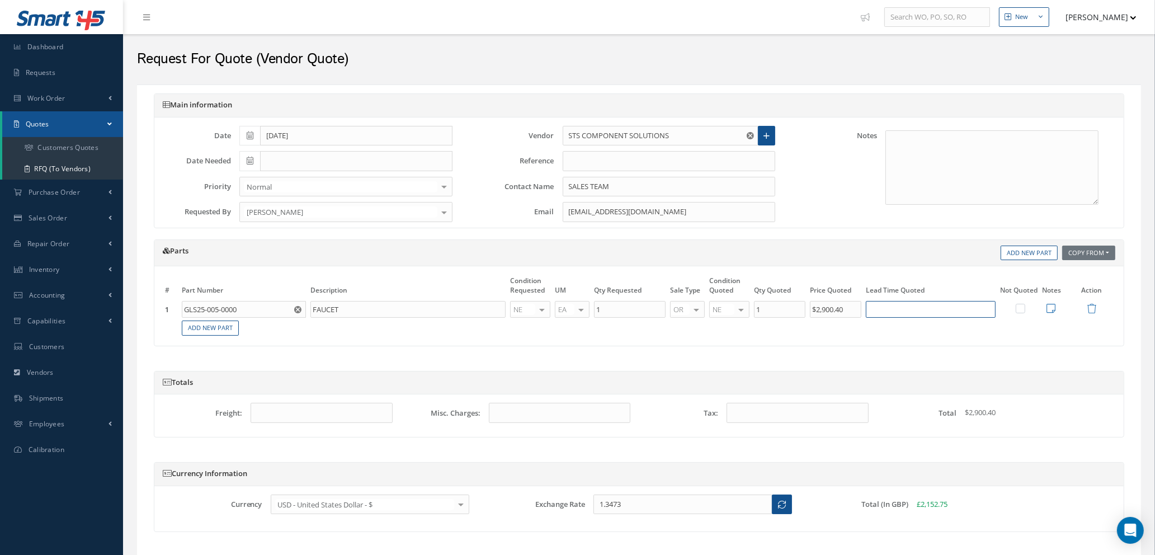
click at [899, 309] on input "text" at bounding box center [931, 309] width 130 height 17
type input "5 DAYS"
click at [1050, 304] on icon at bounding box center [1051, 308] width 9 height 10
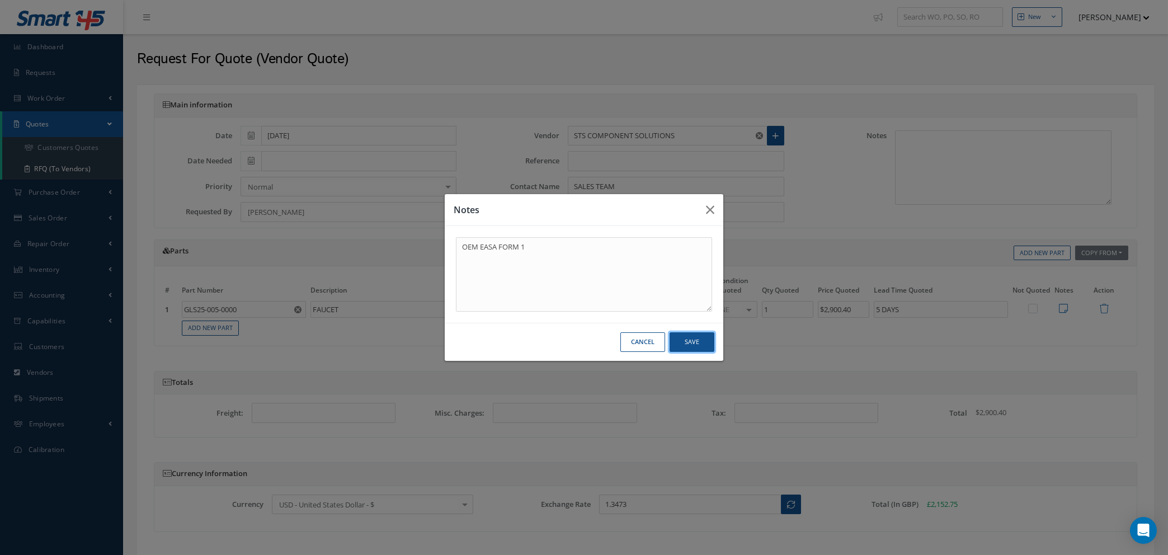
click at [694, 339] on button "Save" at bounding box center [692, 342] width 45 height 20
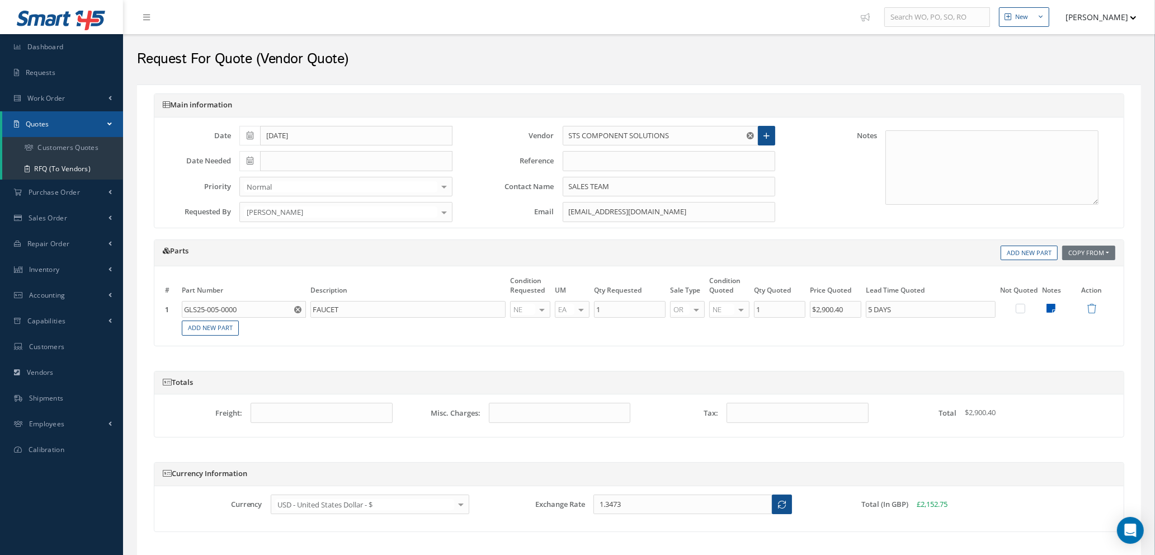
click at [1048, 307] on icon at bounding box center [1051, 308] width 9 height 10
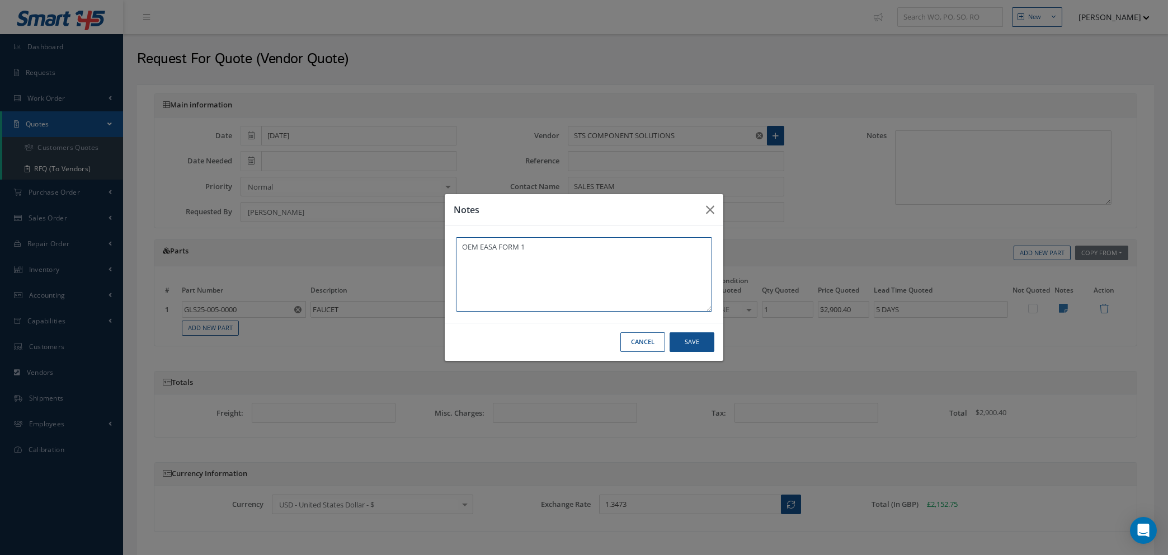
click at [526, 248] on textarea "OEM EASA FORM 1" at bounding box center [584, 274] width 256 height 74
type textarea "OEM EASA FORM 1 QTY 201 PCS"
click at [687, 351] on button "Save" at bounding box center [692, 342] width 45 height 20
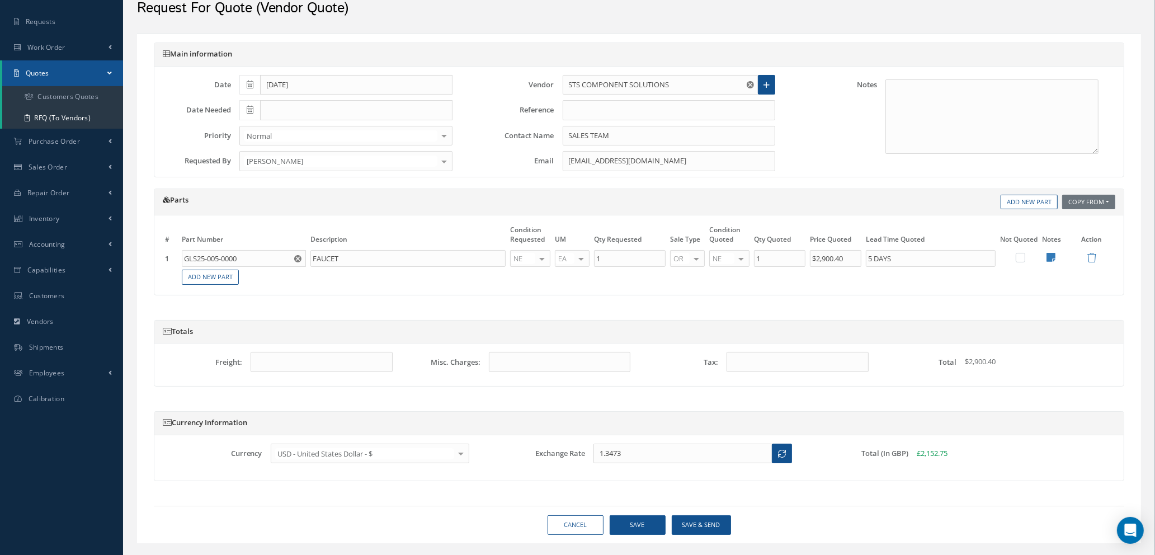
scroll to position [76, 0]
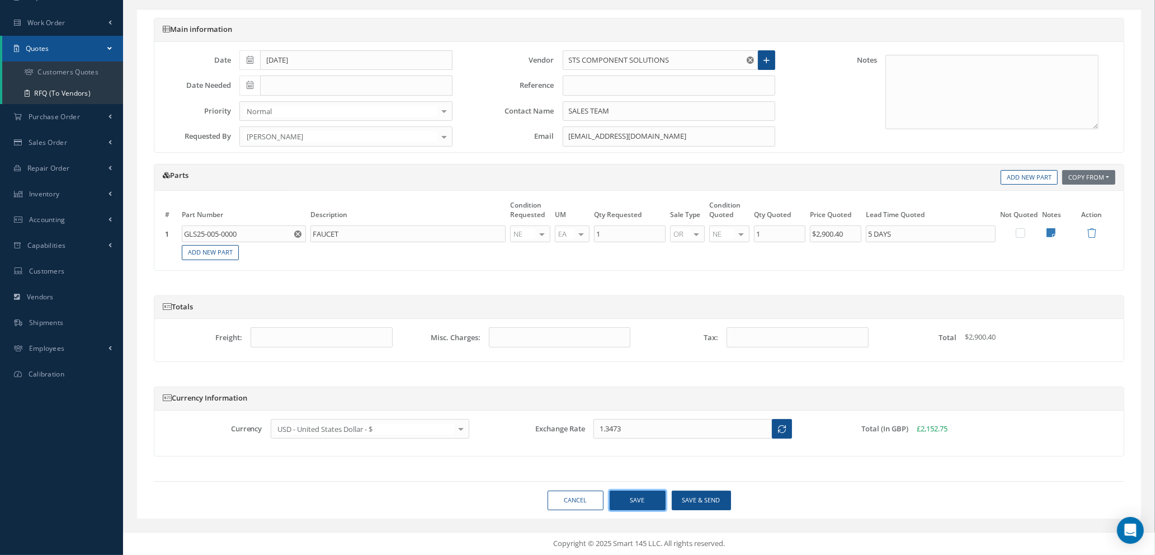
click at [643, 499] on button "Save" at bounding box center [638, 501] width 56 height 20
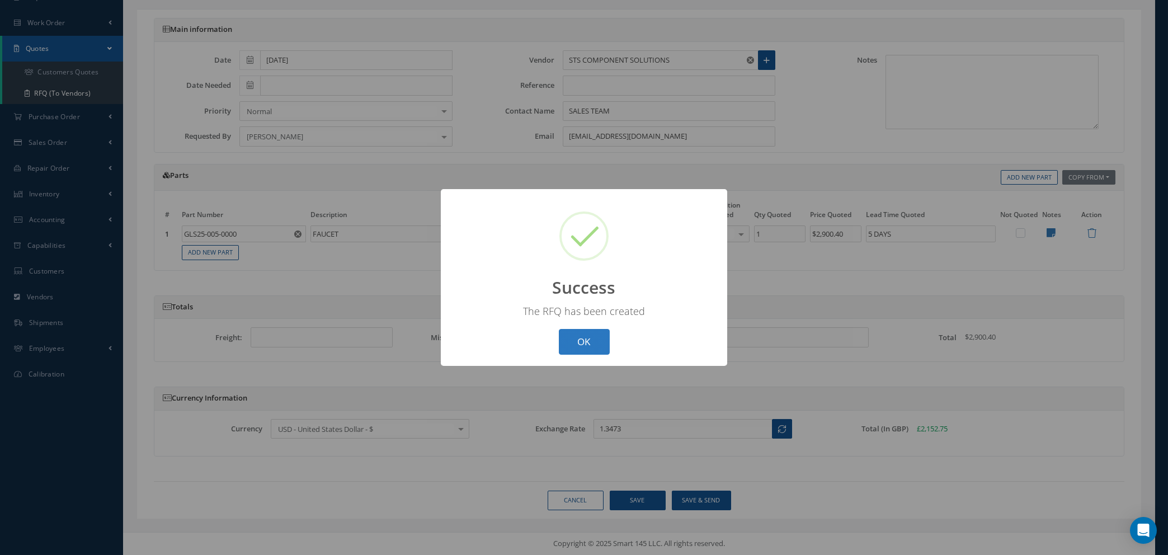
click at [591, 335] on button "OK" at bounding box center [584, 342] width 51 height 26
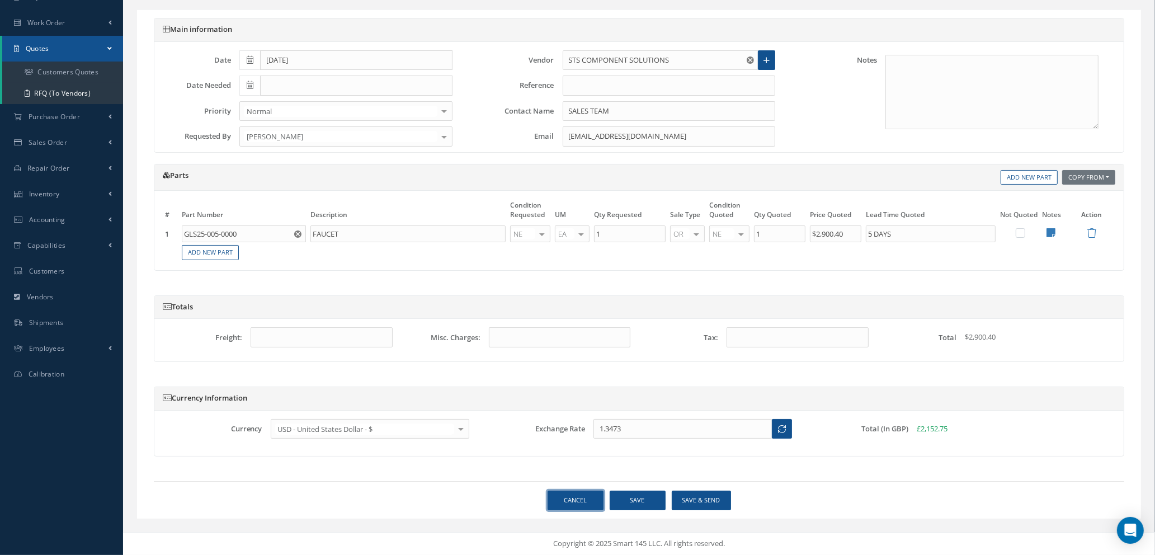
click at [569, 505] on link "Cancel" at bounding box center [576, 501] width 56 height 20
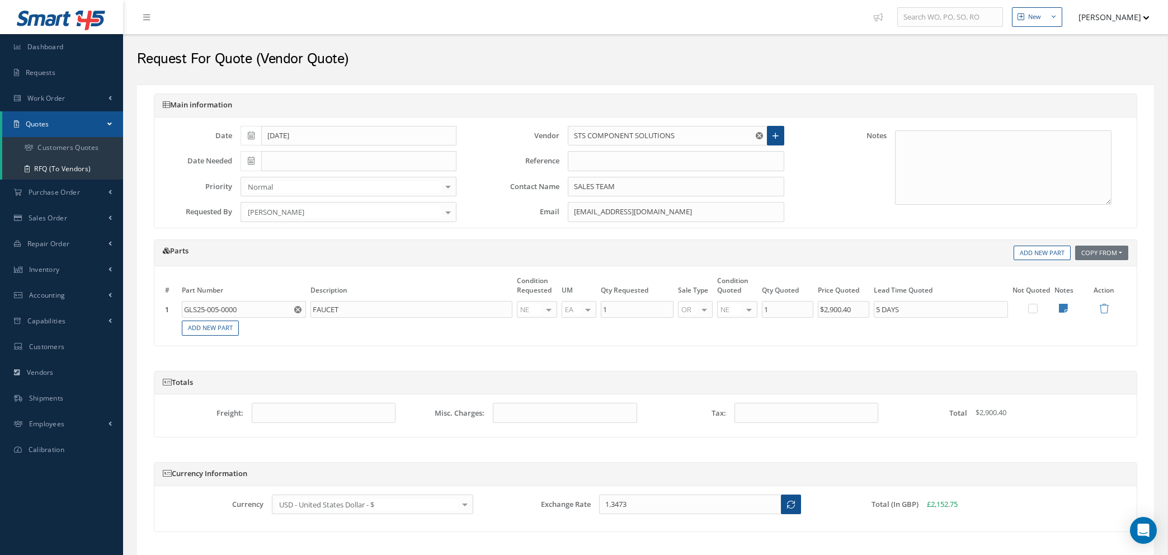
select select "25"
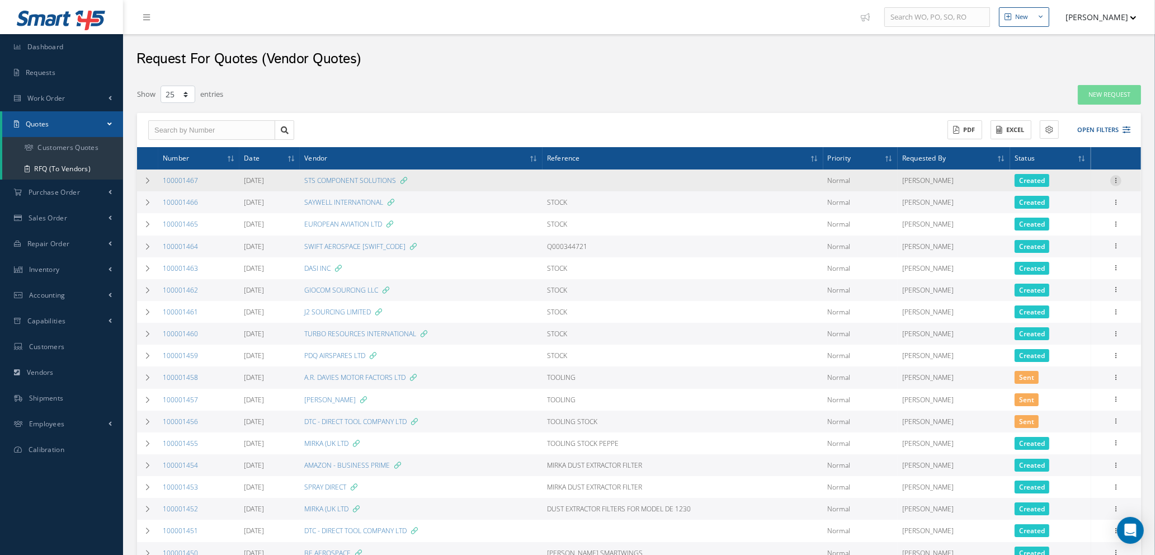
click at [1116, 178] on icon at bounding box center [1116, 179] width 11 height 9
click at [1071, 201] on link "Edit" at bounding box center [1065, 202] width 88 height 15
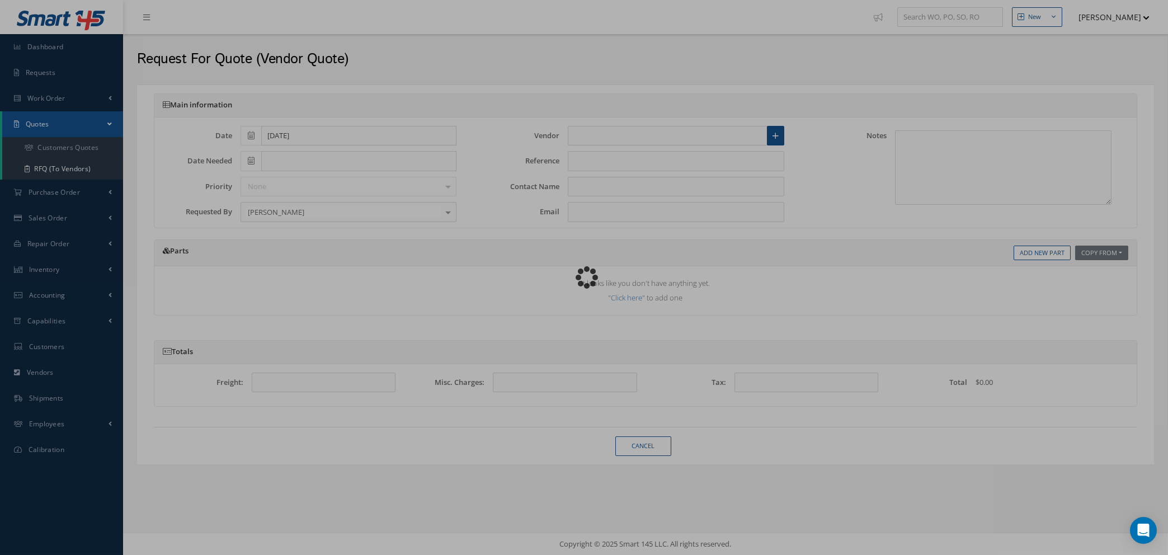
type input "STS COMPONENT SOLUTIONS"
type input "SALES TEAM"
type input "sales@sts-cs.com"
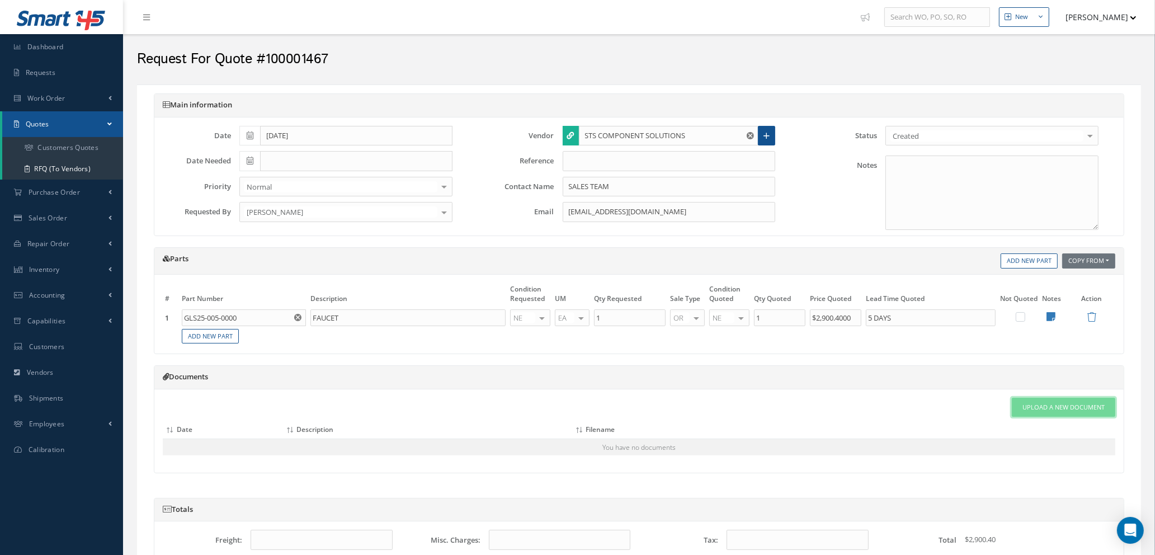
click at [1043, 409] on span "Upload a New Document" at bounding box center [1064, 408] width 82 height 10
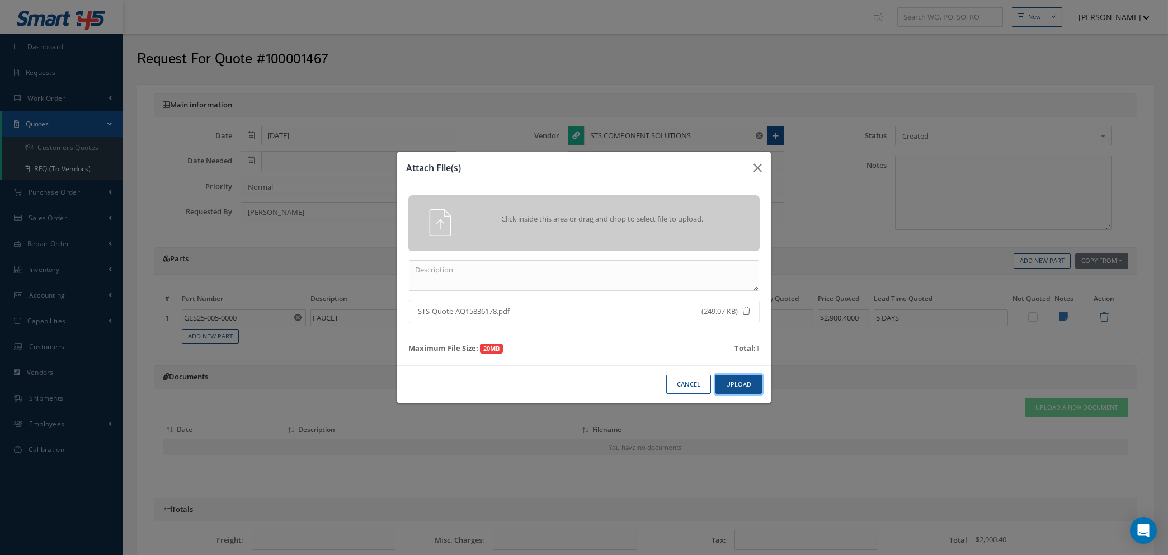
click at [750, 382] on button "Upload" at bounding box center [739, 385] width 46 height 20
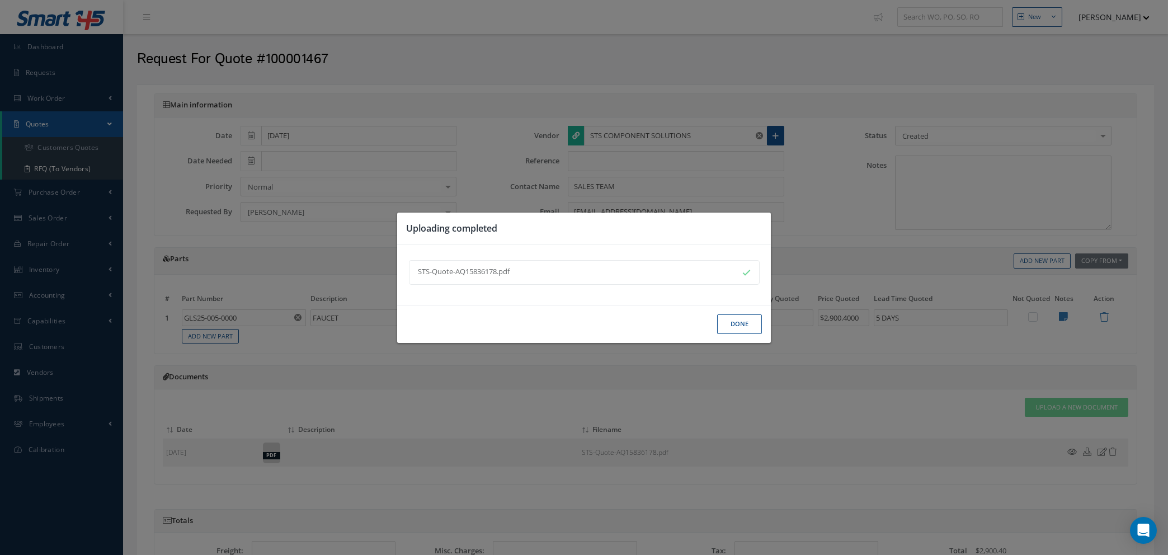
drag, startPoint x: 733, startPoint y: 321, endPoint x: 743, endPoint y: 320, distance: 9.5
click at [734, 321] on button "Done" at bounding box center [739, 324] width 45 height 20
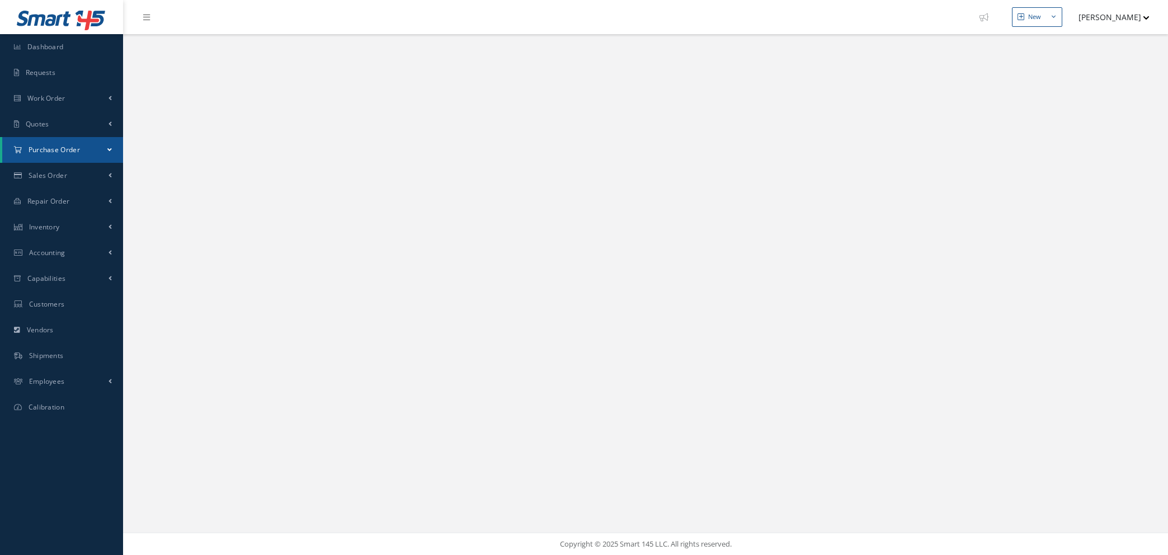
select select "25"
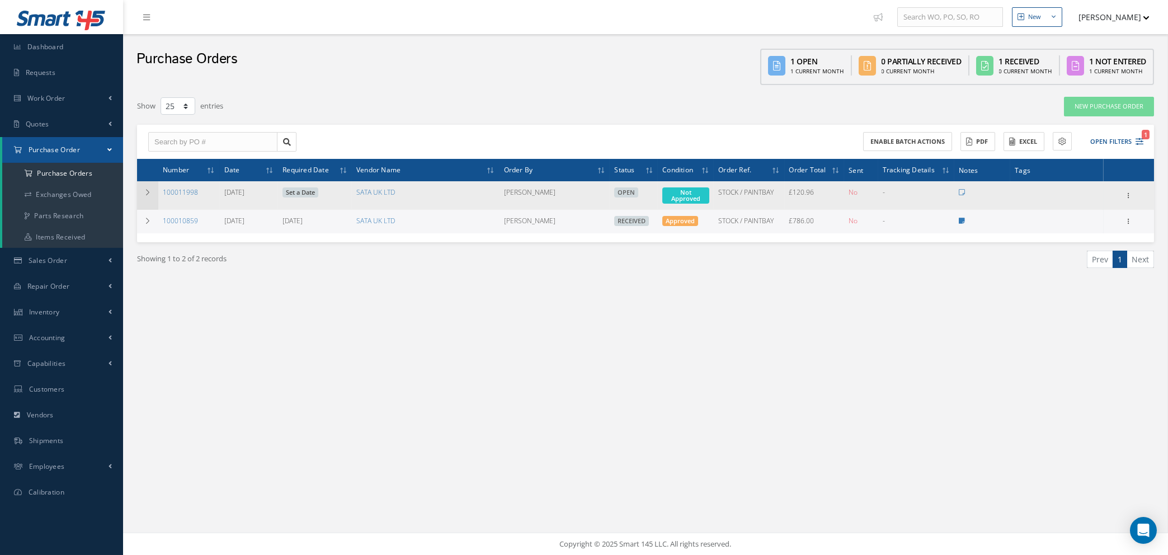
click at [142, 187] on td at bounding box center [147, 195] width 21 height 29
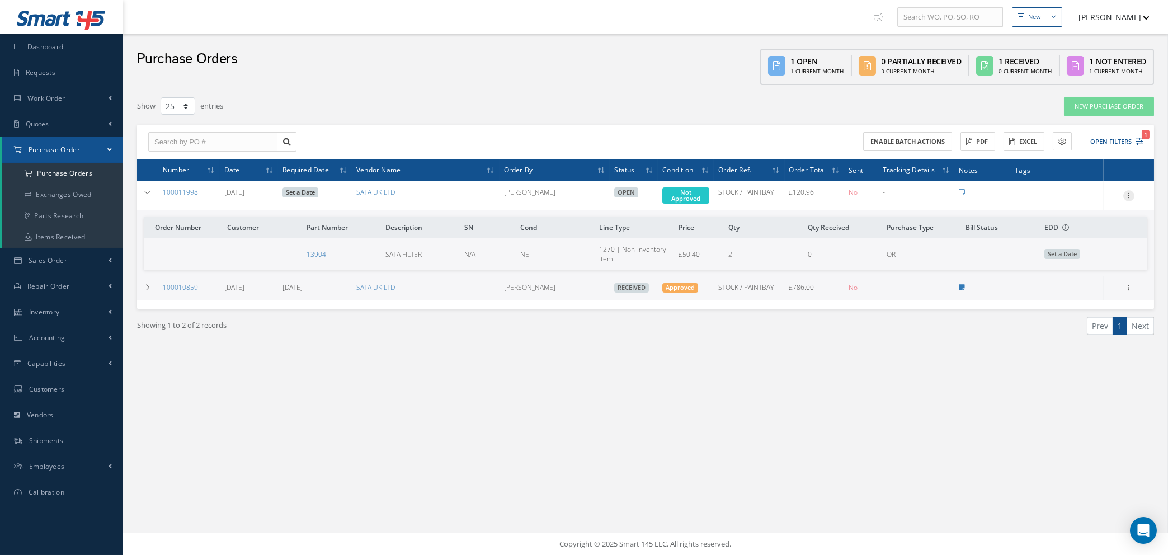
click at [1128, 192] on icon at bounding box center [1129, 194] width 11 height 9
click at [1076, 229] on link "Edit" at bounding box center [1077, 231] width 88 height 15
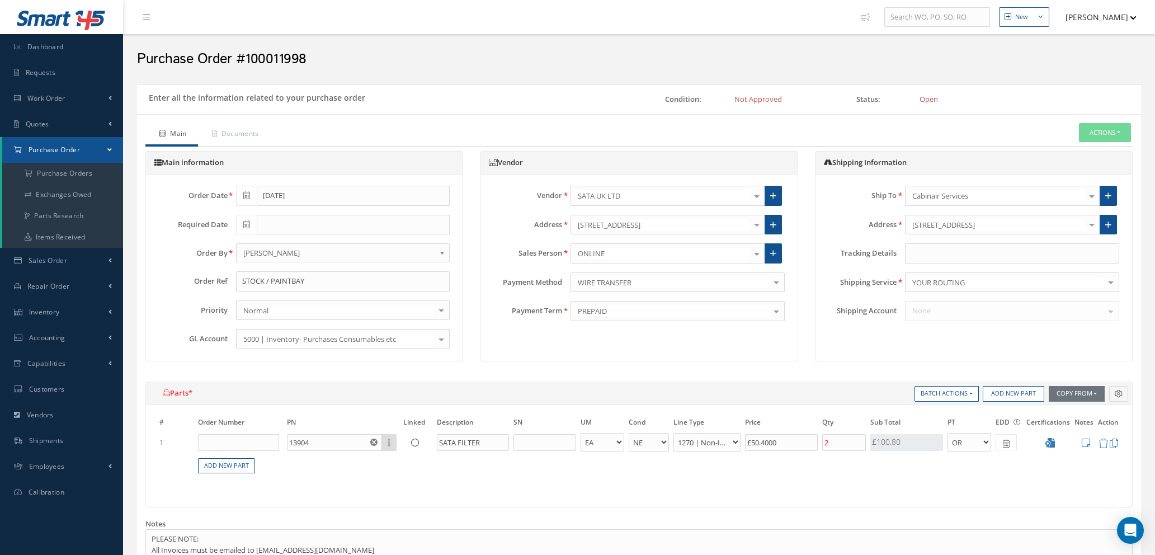
select select "1"
select select "5"
select select "114"
select select "1"
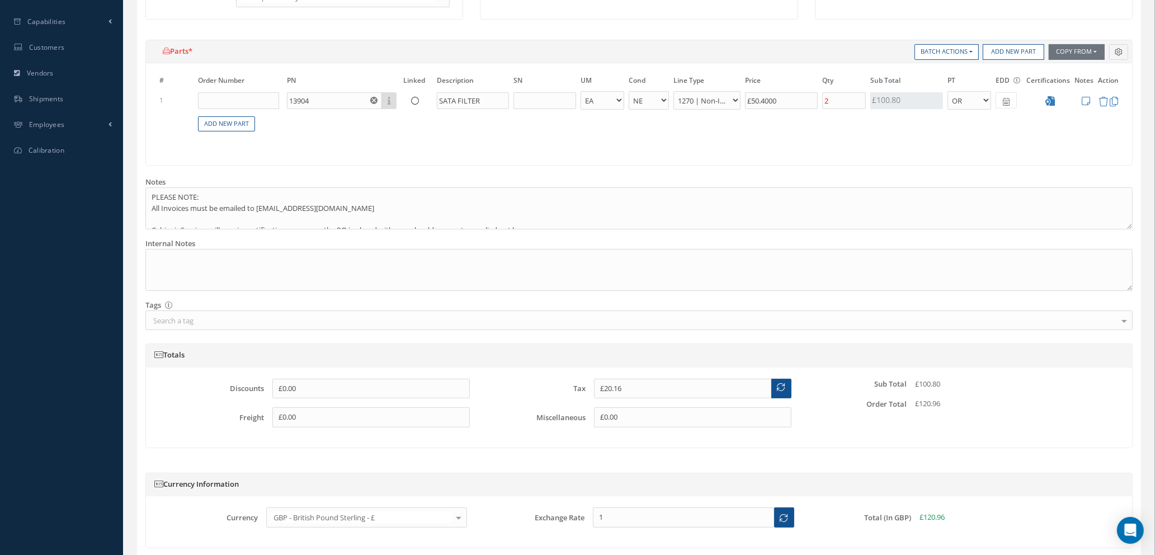
scroll to position [433, 0]
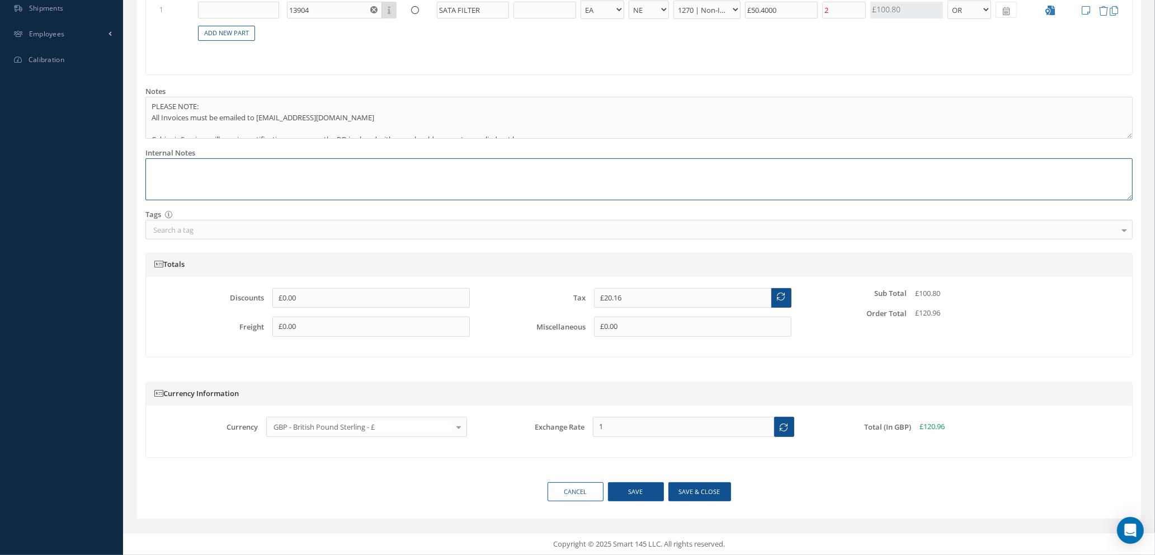
click at [184, 159] on textarea at bounding box center [639, 179] width 988 height 42
paste textarea "4000001140."
click at [685, 490] on button "Save & close" at bounding box center [700, 492] width 63 height 20
type textarea "REF: 4000001140. -- Natasha Lewis 09/10/2025 09:18AM"
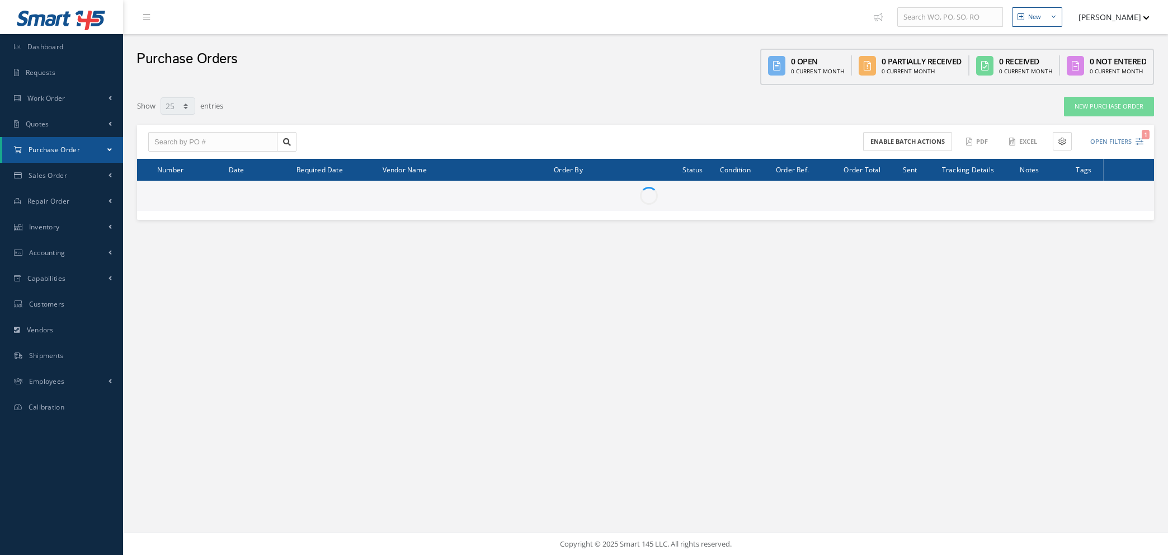
select select "25"
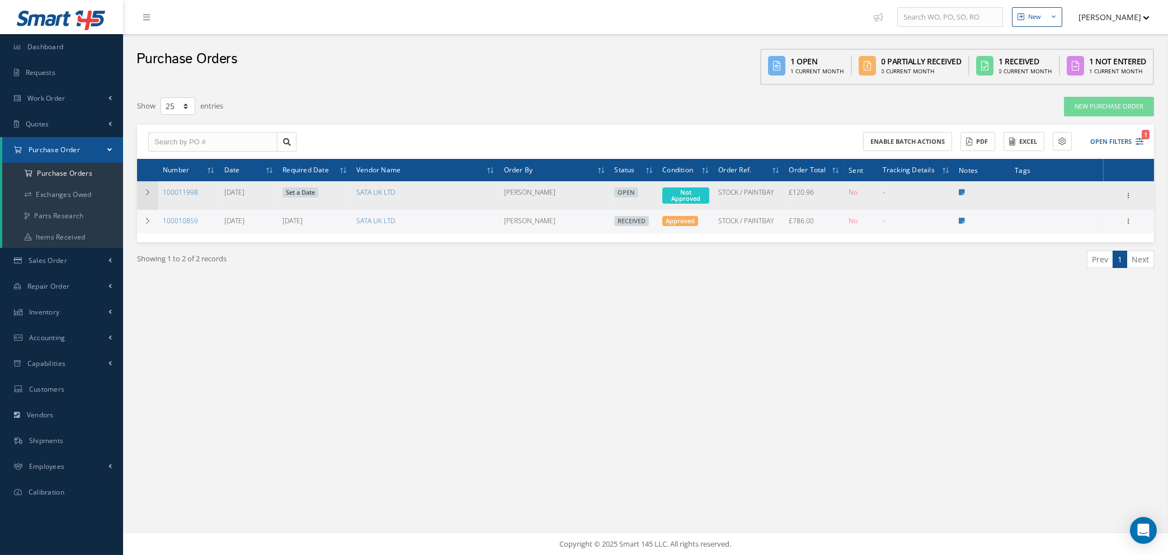
click at [148, 191] on icon at bounding box center [148, 192] width 8 height 7
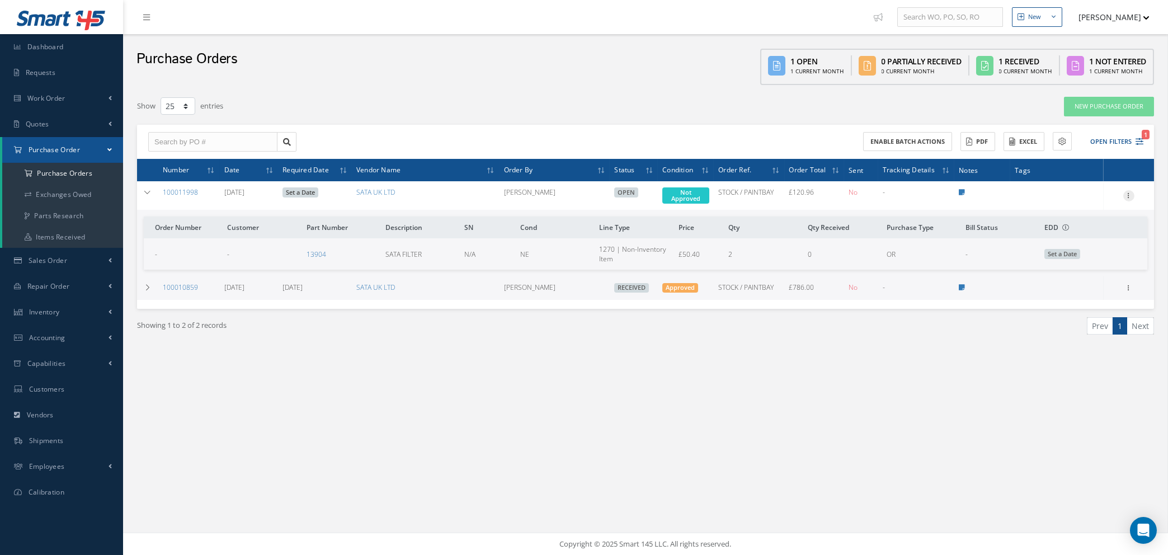
click at [1129, 192] on icon at bounding box center [1129, 194] width 11 height 9
click at [1064, 199] on link "Enter/Update" at bounding box center [1077, 203] width 88 height 15
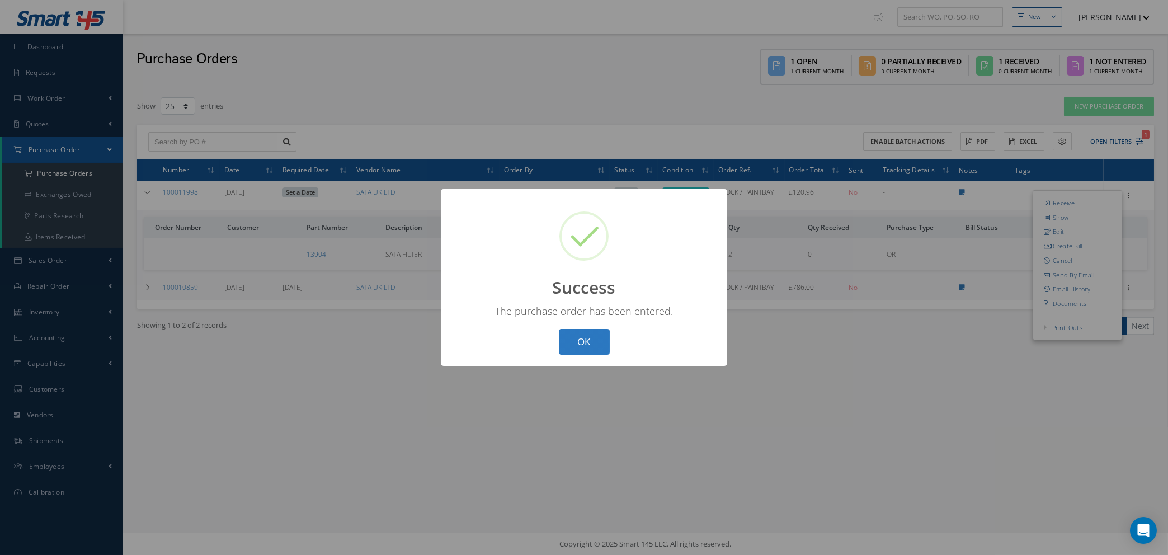
click at [591, 344] on button "OK" at bounding box center [584, 342] width 51 height 26
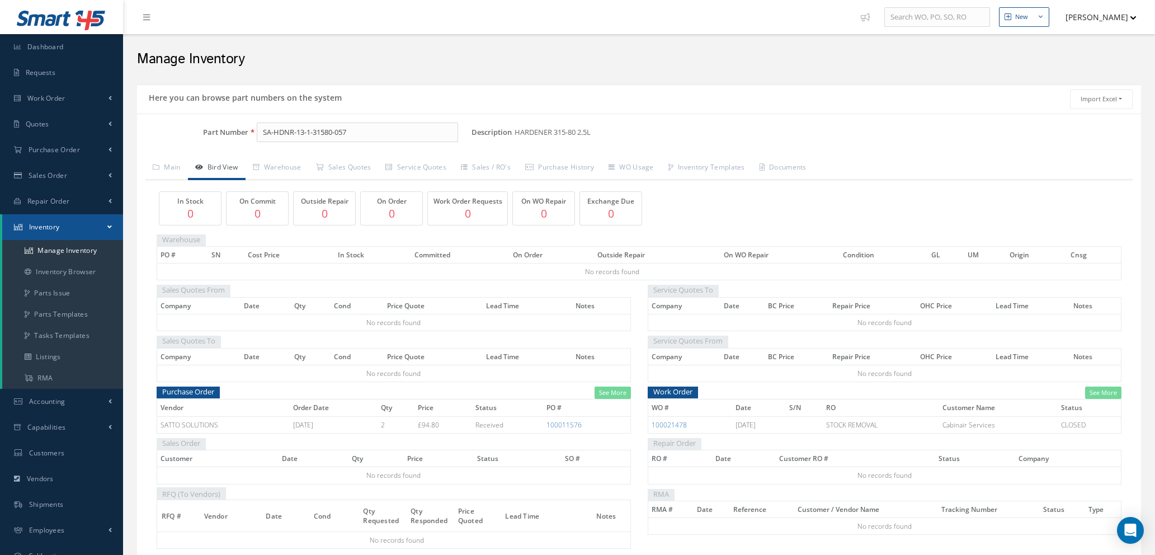
scroll to position [55, 0]
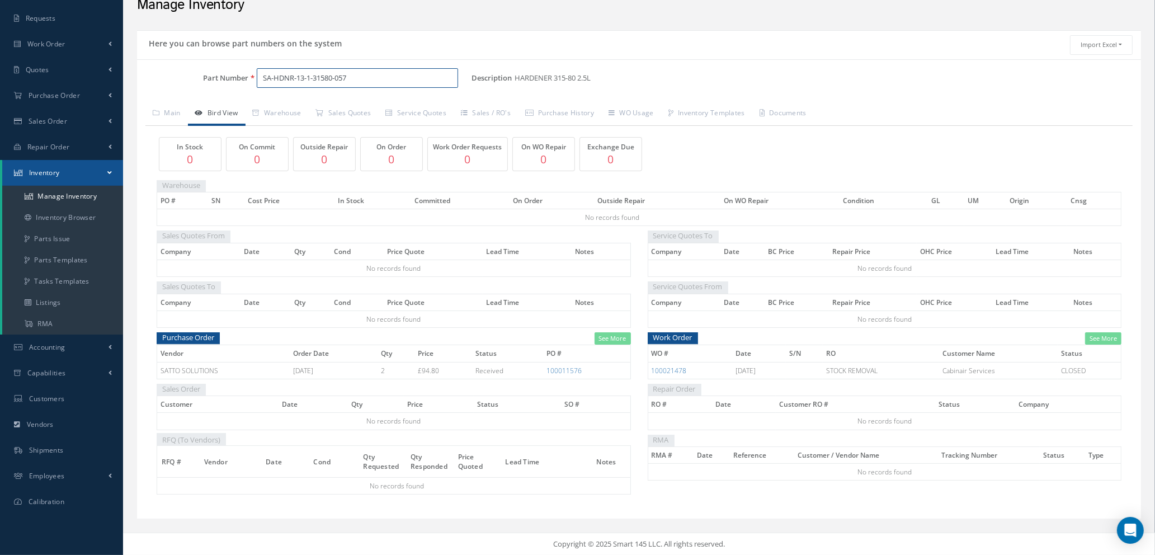
drag, startPoint x: 374, startPoint y: 77, endPoint x: 246, endPoint y: 87, distance: 128.0
click at [246, 87] on div "Part Number SA-HDNR-13-1-31580-057" at bounding box center [304, 82] width 335 height 29
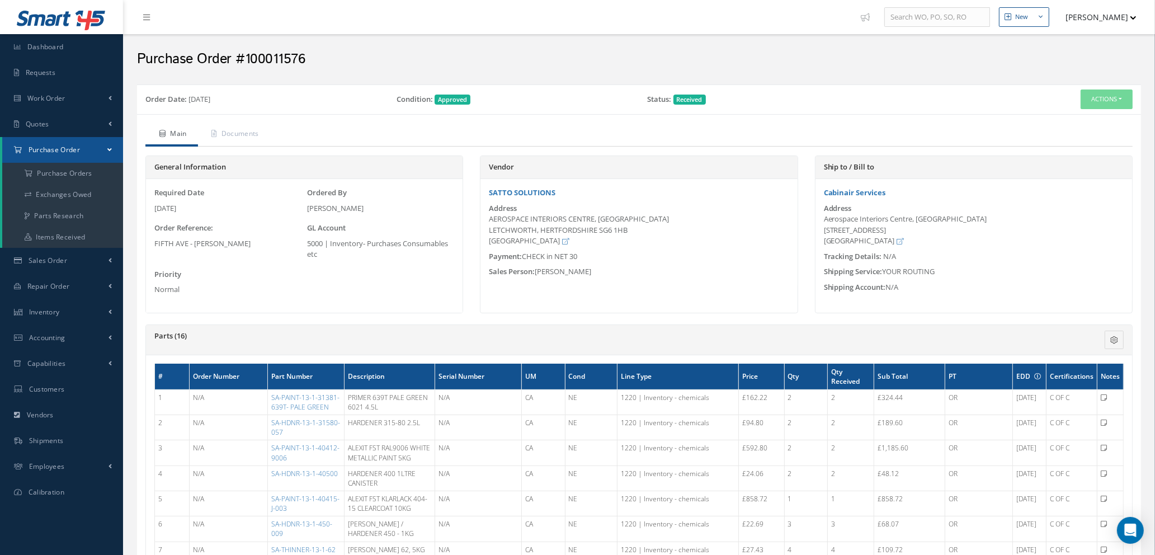
click at [1118, 16] on button "[PERSON_NAME]" at bounding box center [1096, 17] width 82 height 22
click at [1111, 96] on button "Actions" at bounding box center [1107, 100] width 52 height 20
click at [57, 167] on a=1&status_id=2&status_id=3&status_id=5&collapsedFilters"] "Purchase Orders" at bounding box center [62, 173] width 121 height 21
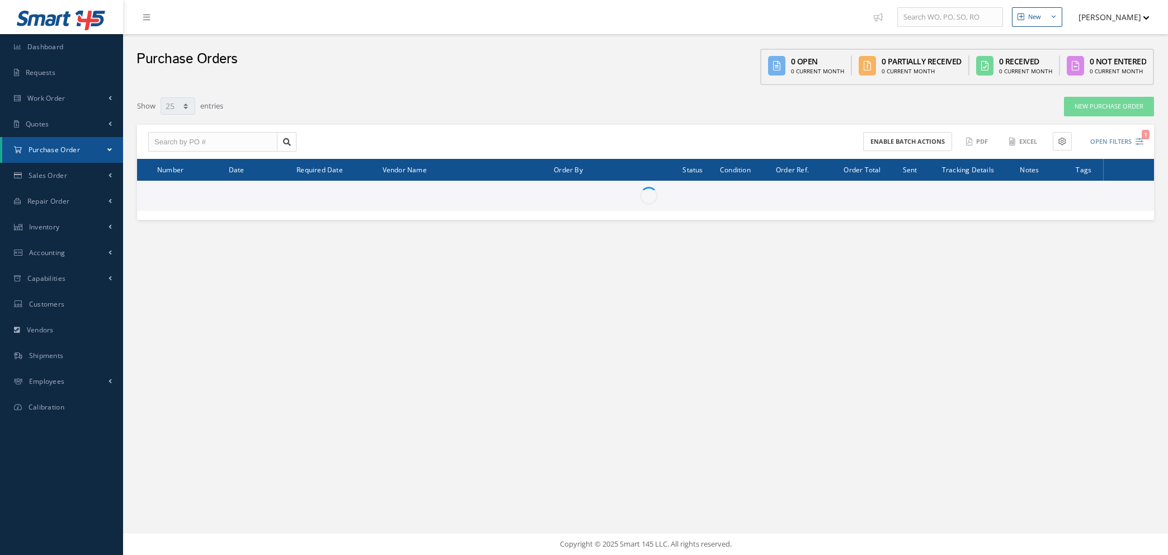
select select "25"
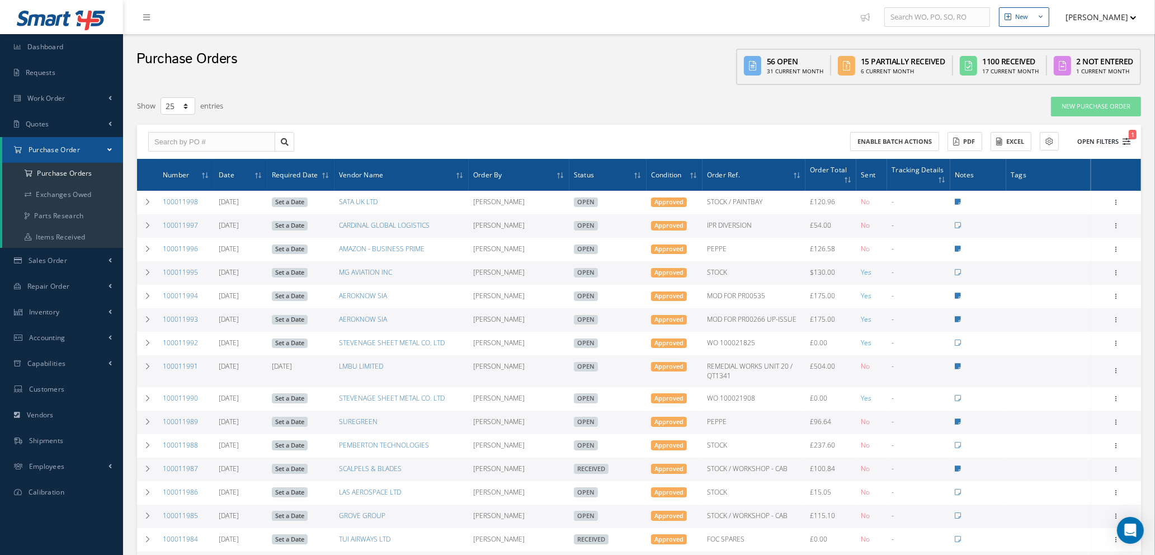
click at [1124, 138] on icon "1" at bounding box center [1127, 142] width 8 height 8
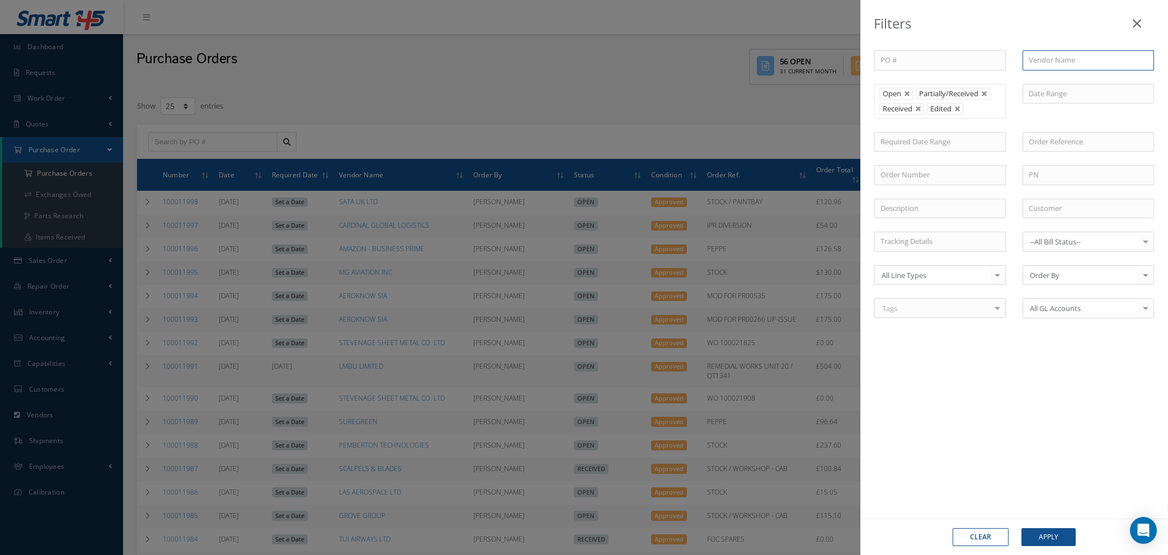
click at [1051, 65] on input "text" at bounding box center [1088, 60] width 131 height 20
click at [1051, 82] on span "A.R. DAVIES MOTOR FACTORS LTD" at bounding box center [1078, 85] width 98 height 21
type input "A.R. DAVIES MOTOR FACTORS LTD"
click at [1038, 541] on button "Apply" at bounding box center [1049, 537] width 54 height 18
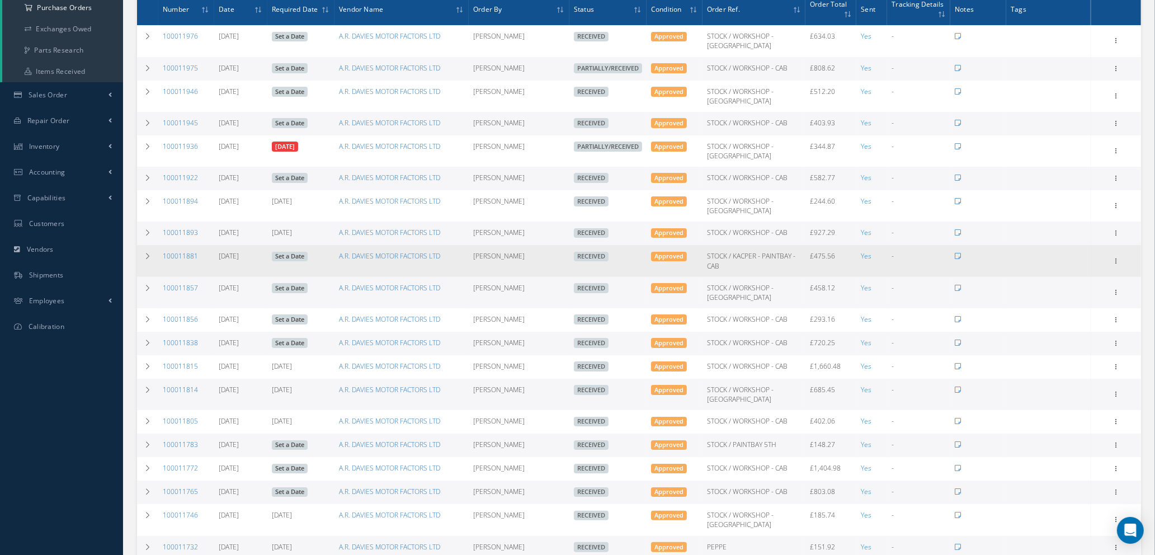
scroll to position [168, 0]
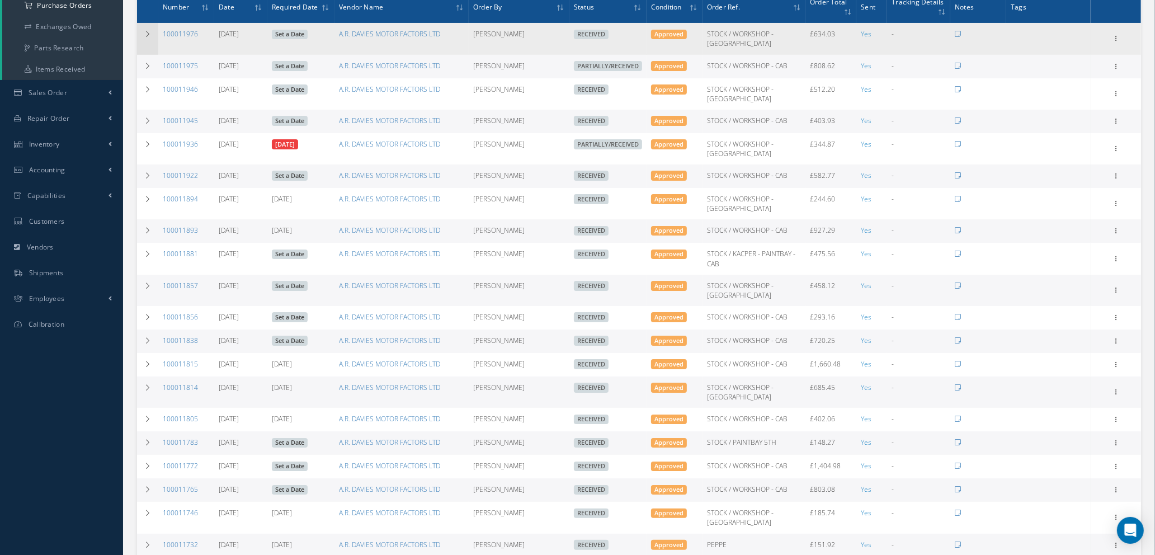
click at [152, 35] on td at bounding box center [147, 38] width 21 height 31
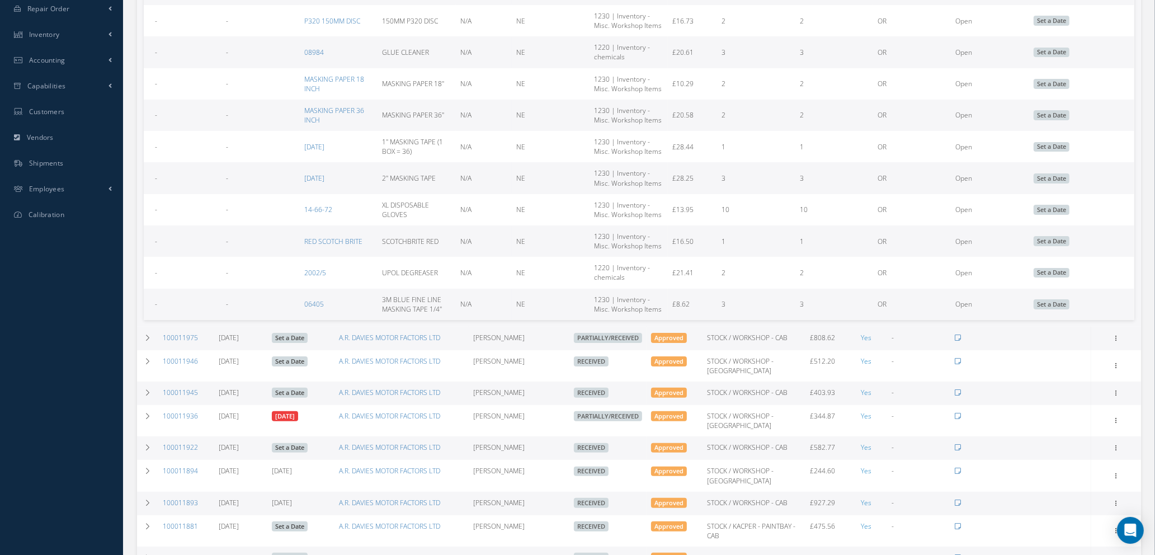
scroll to position [504, 0]
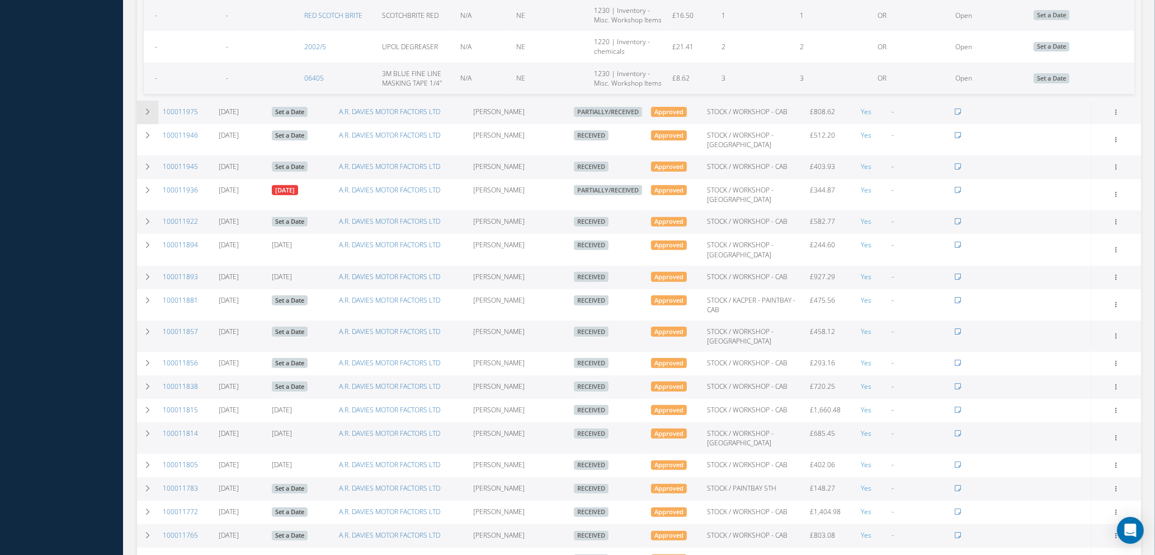
click at [150, 113] on icon at bounding box center [148, 112] width 8 height 7
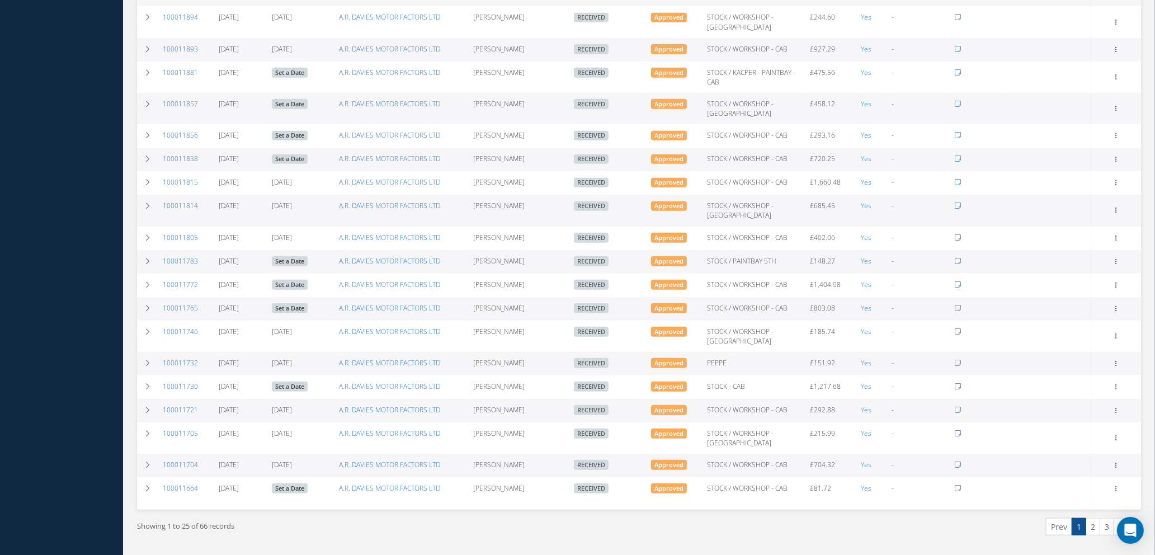
scroll to position [923, 0]
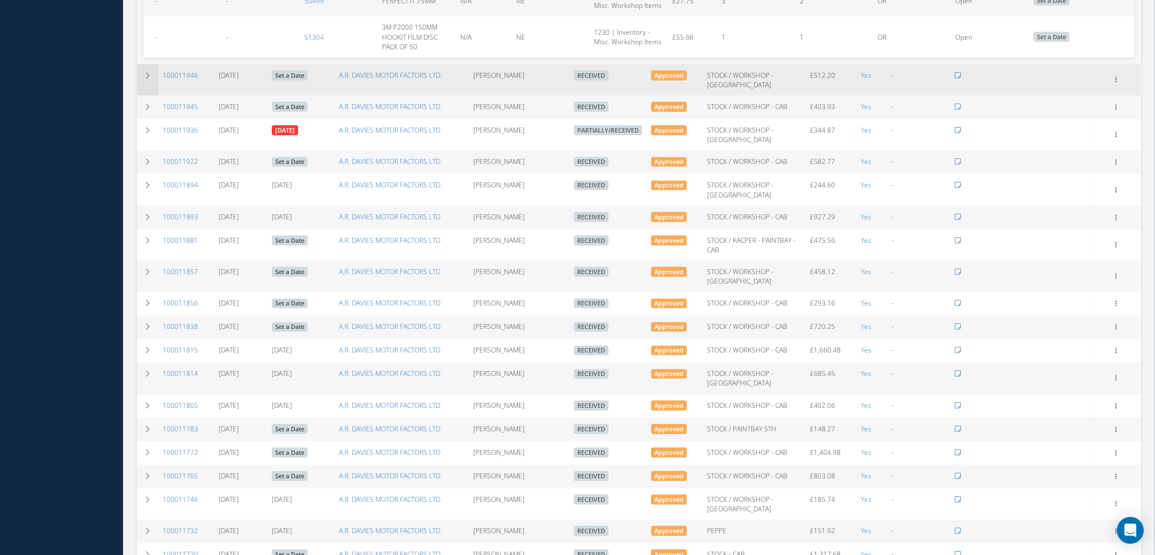
click at [144, 76] on icon at bounding box center [148, 75] width 8 height 7
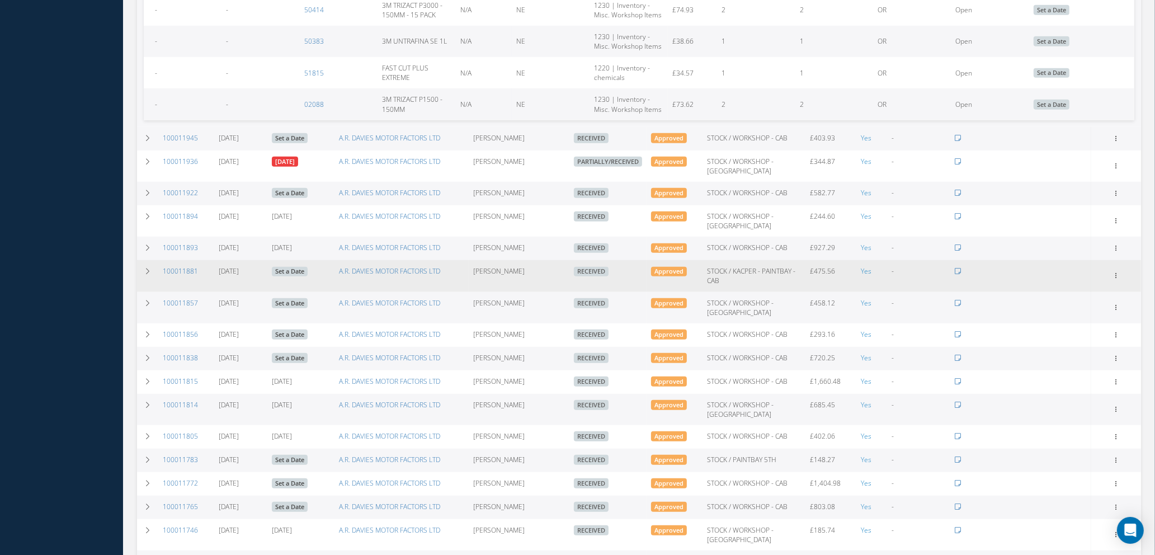
scroll to position [1091, 0]
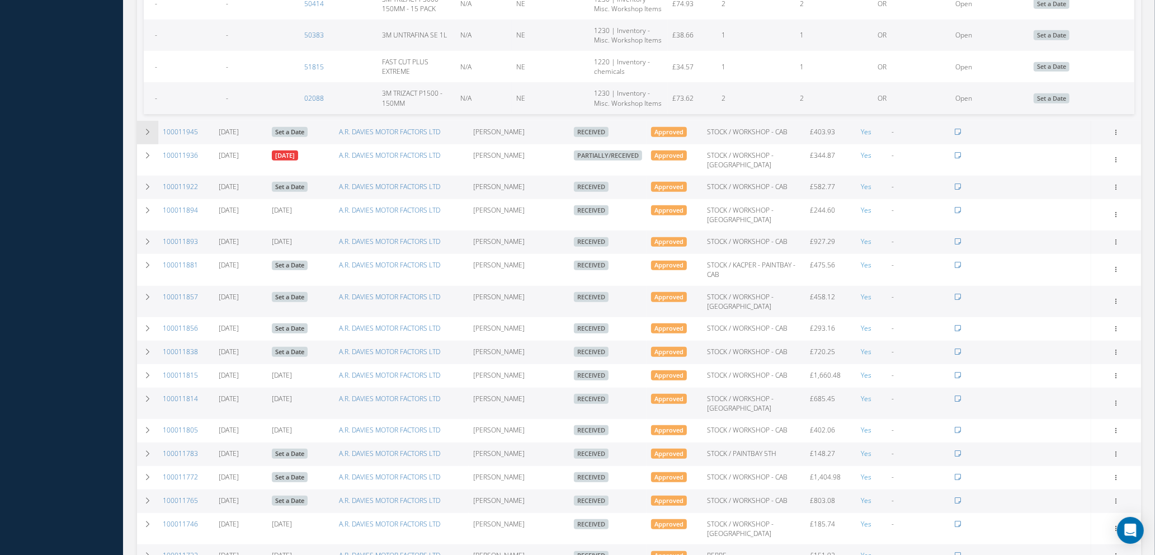
click at [149, 124] on td at bounding box center [147, 133] width 21 height 24
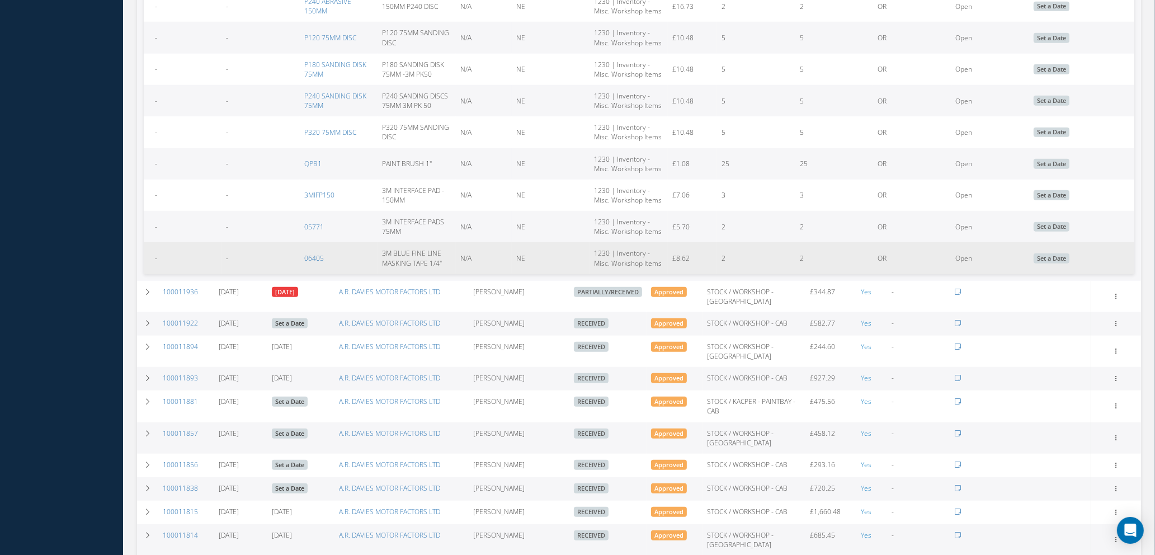
scroll to position [1343, 0]
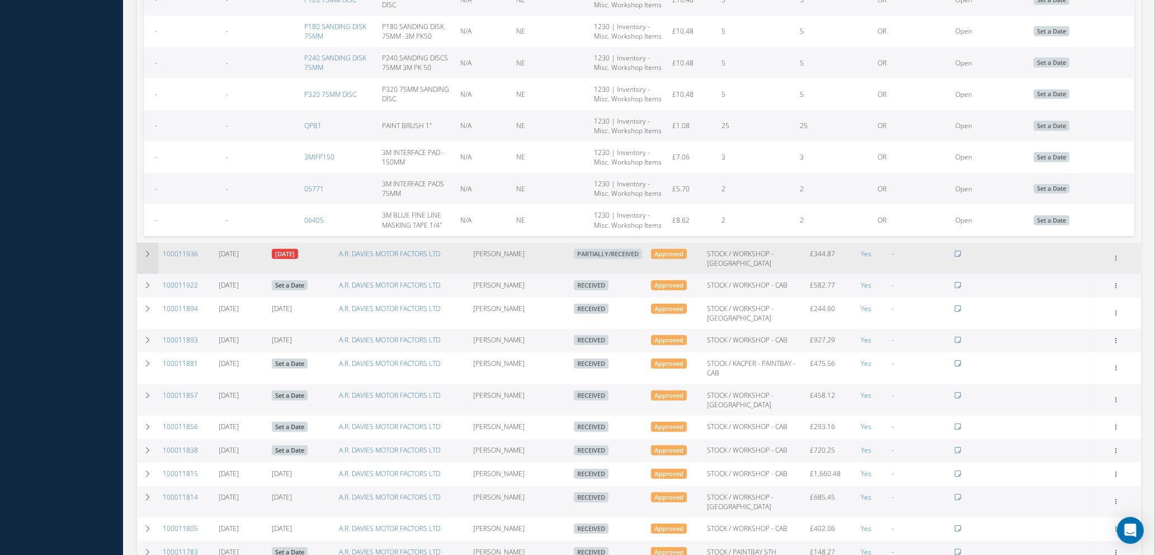
click at [141, 251] on td at bounding box center [147, 258] width 21 height 31
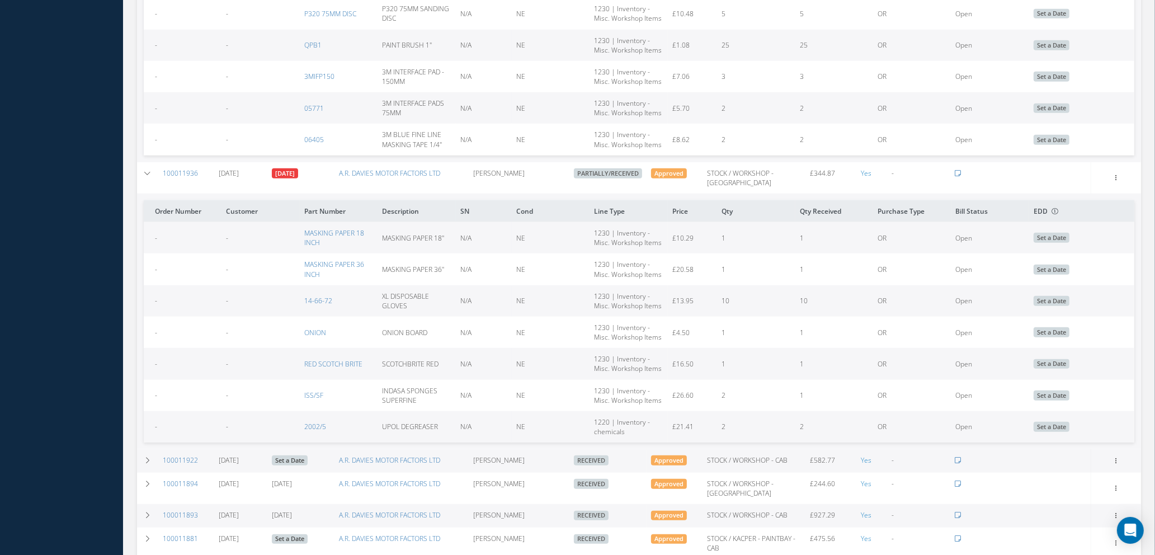
scroll to position [1091, 0]
